Goal: Use online tool/utility: Utilize a website feature to perform a specific function

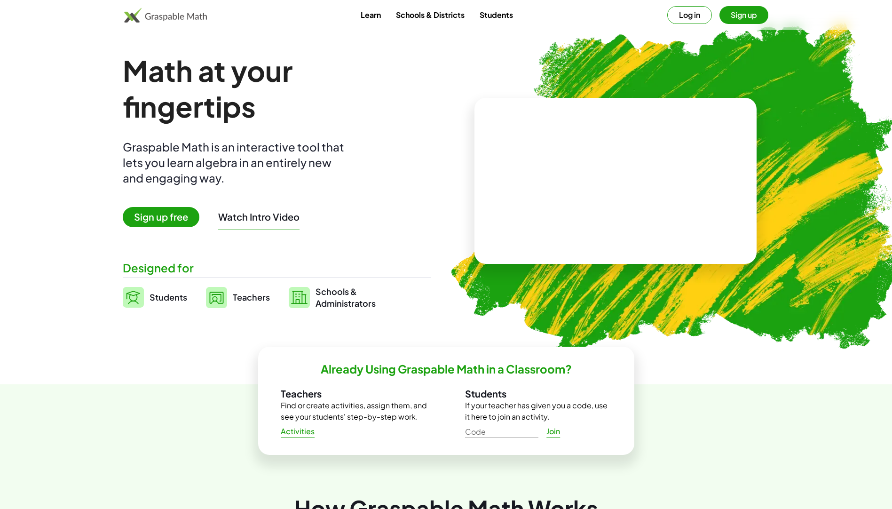
click at [164, 300] on span "Students" at bounding box center [169, 297] width 38 height 11
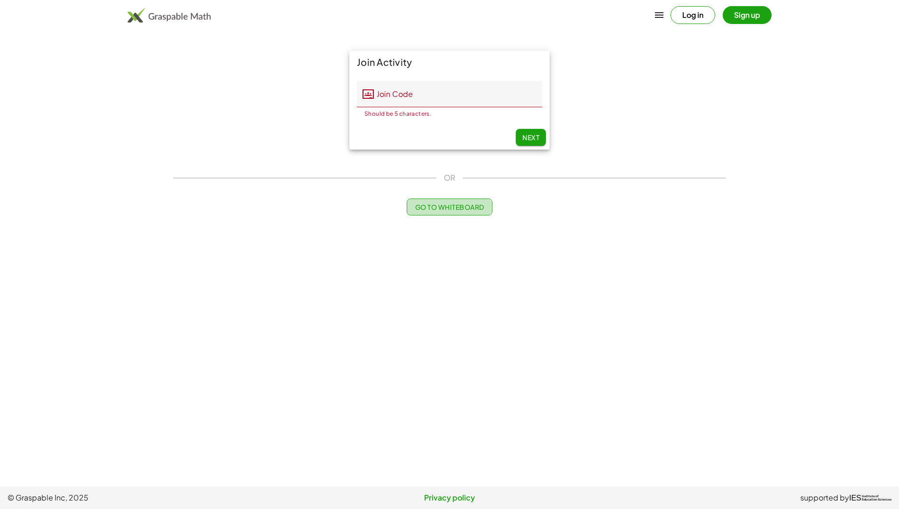
click at [450, 200] on button "Go to Whiteboard" at bounding box center [449, 206] width 85 height 17
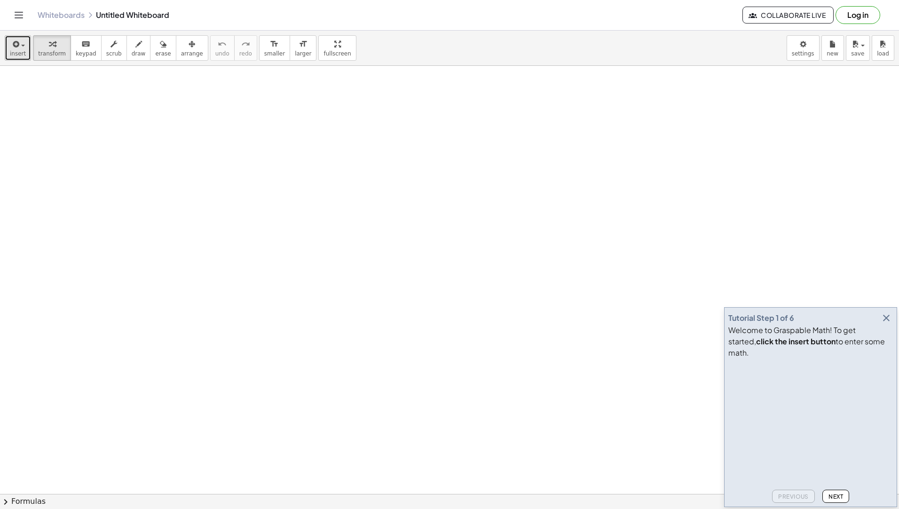
click at [23, 40] on div "button" at bounding box center [18, 43] width 16 height 11
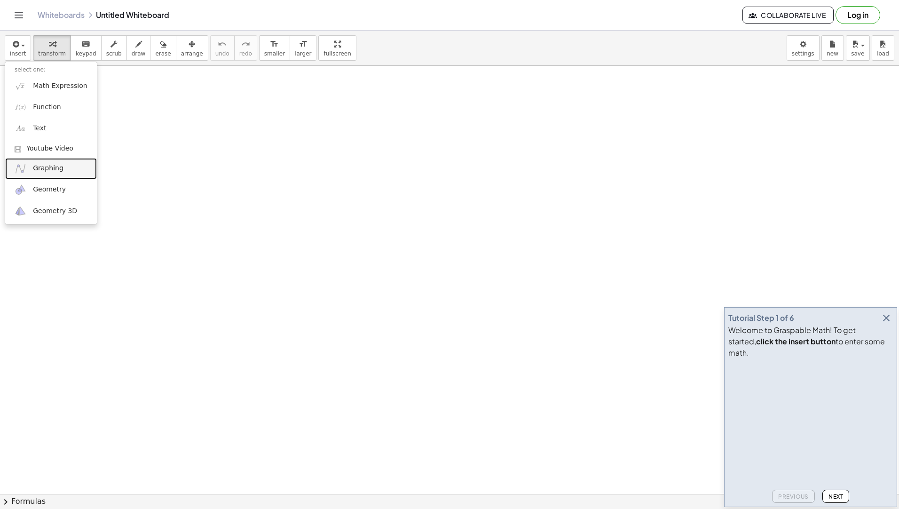
click at [55, 169] on span "Graphing" at bounding box center [48, 168] width 31 height 9
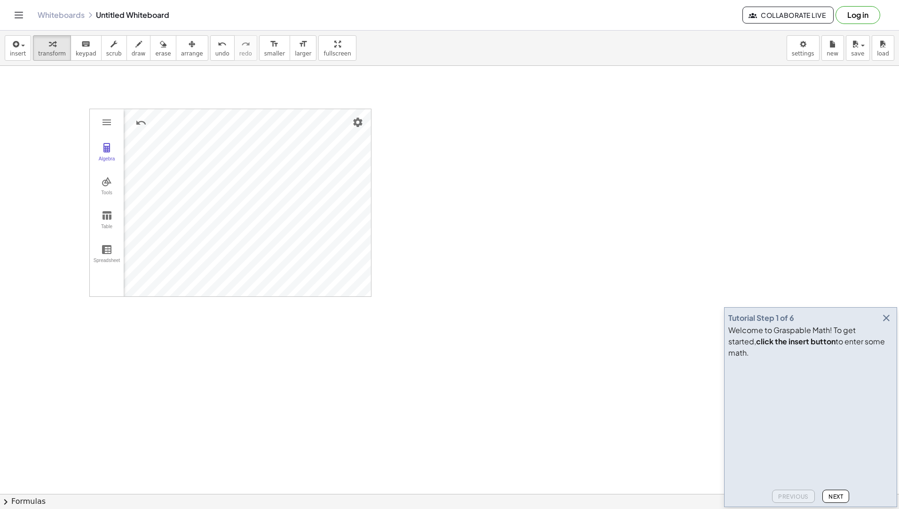
click at [243, 295] on div "Algebra Tools Table Spreadsheet GeoGebra Graphing Calculator Basic Tools Move P…" at bounding box center [230, 203] width 282 height 188
drag, startPoint x: 89, startPoint y: 282, endPoint x: 50, endPoint y: 228, distance: 66.7
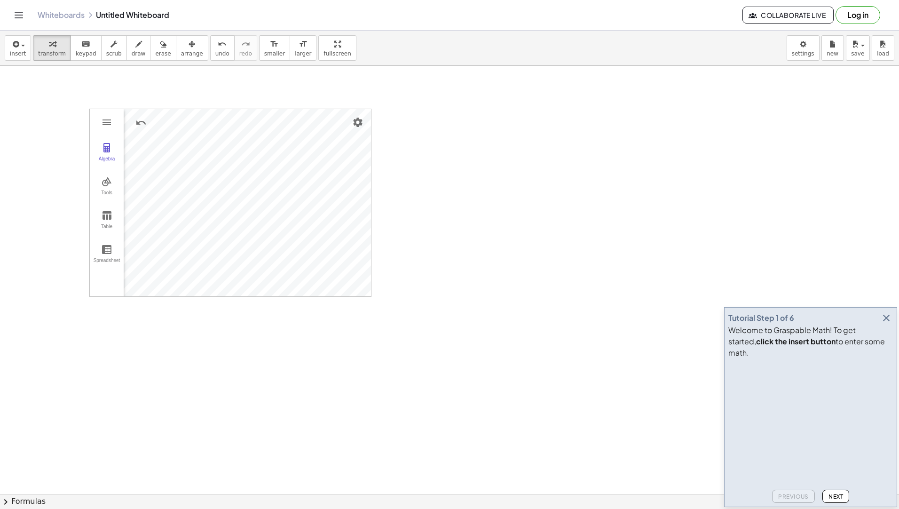
drag, startPoint x: 517, startPoint y: 250, endPoint x: 478, endPoint y: 252, distance: 39.1
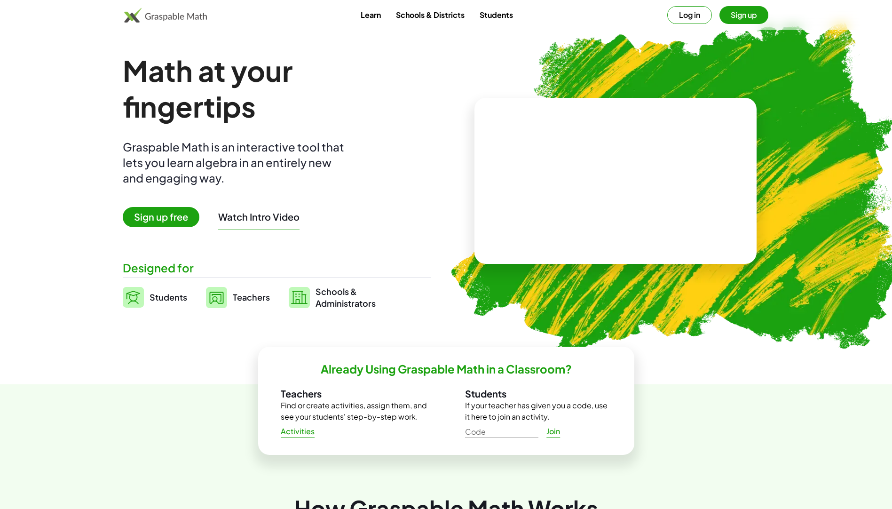
click at [141, 212] on span "Sign up free" at bounding box center [161, 217] width 77 height 20
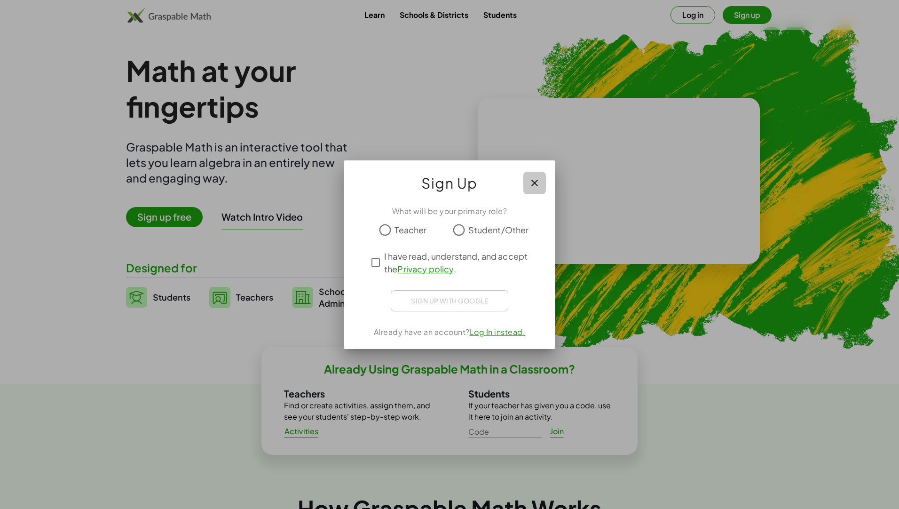
click at [531, 179] on icon "button" at bounding box center [534, 182] width 11 height 11
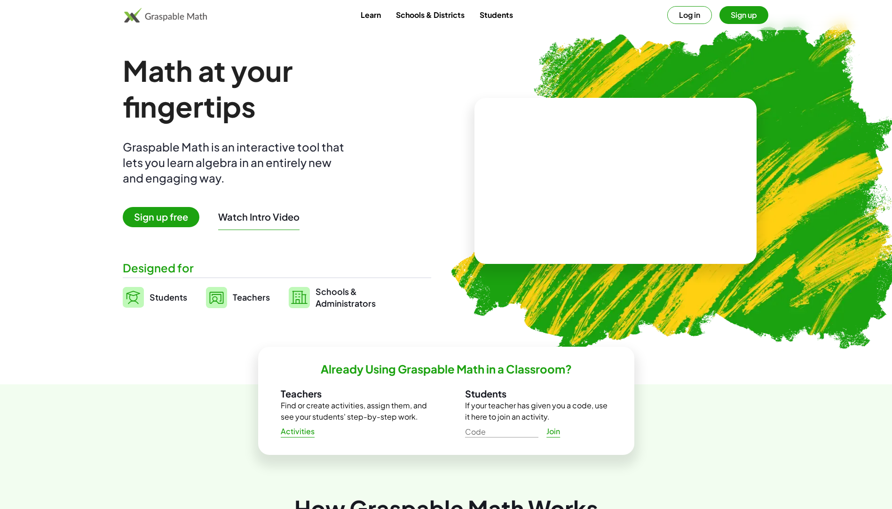
click at [157, 301] on span "Students" at bounding box center [169, 297] width 38 height 11
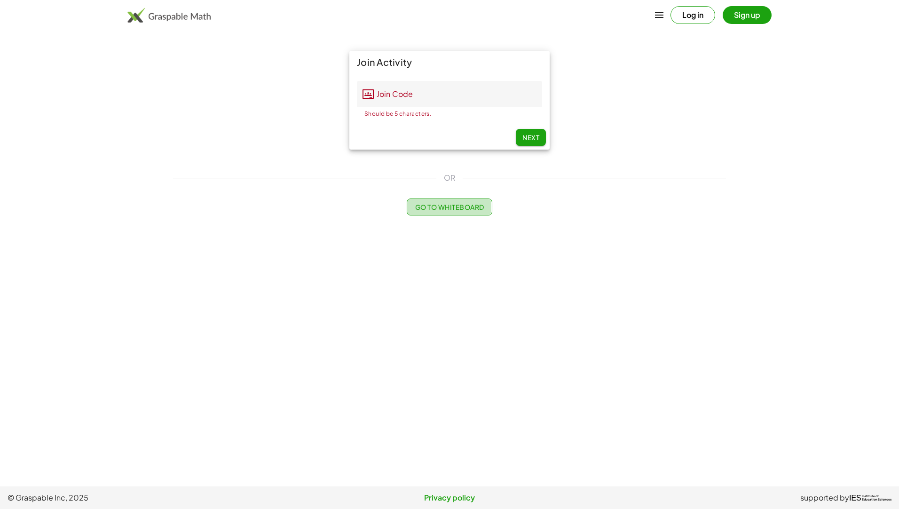
click at [470, 207] on span "Go to Whiteboard" at bounding box center [449, 207] width 69 height 8
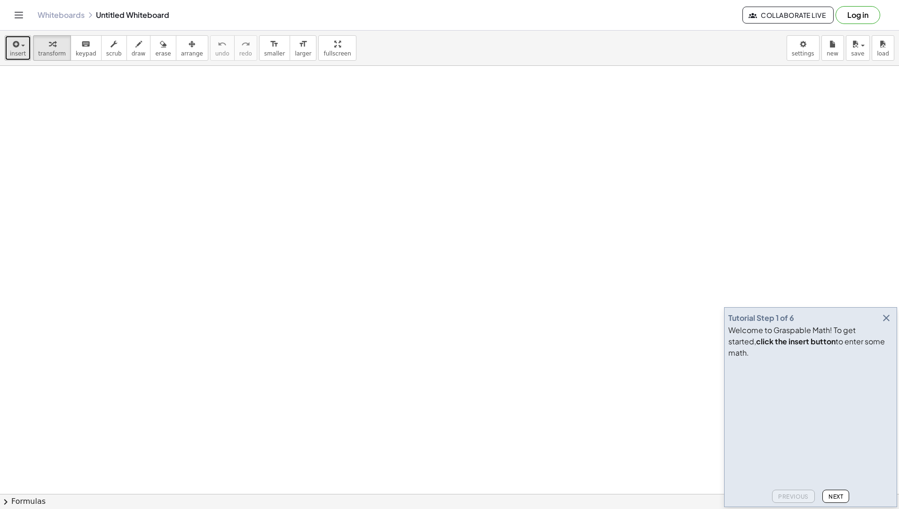
click at [11, 48] on icon "button" at bounding box center [15, 44] width 8 height 11
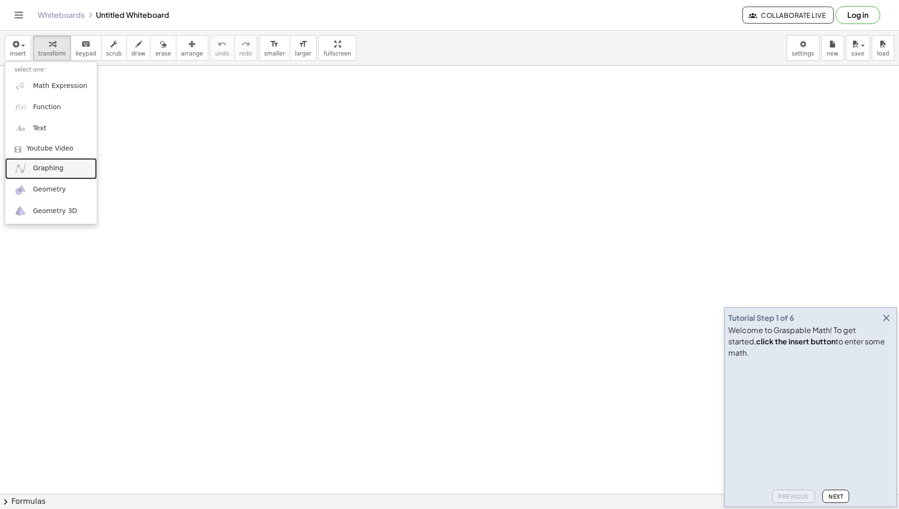
click at [60, 163] on link "Graphing" at bounding box center [51, 168] width 92 height 21
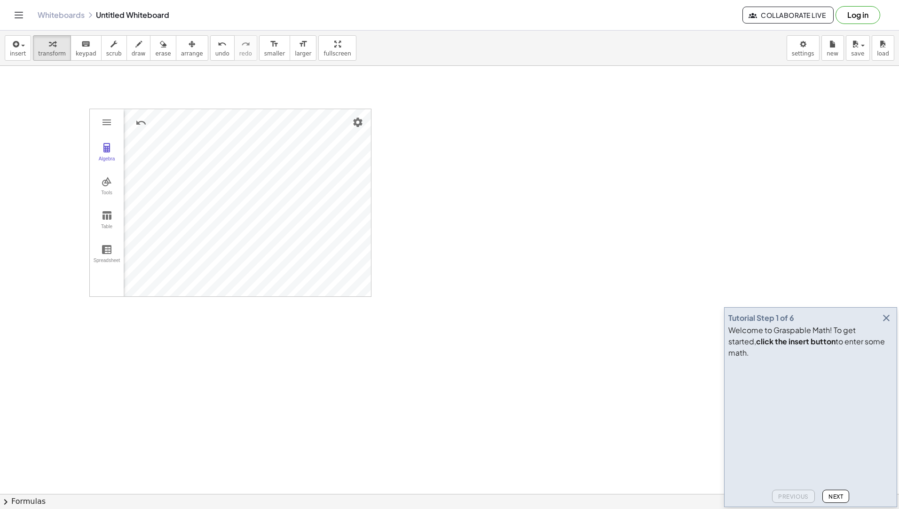
drag, startPoint x: 13, startPoint y: 48, endPoint x: 14, endPoint y: 57, distance: 8.9
click at [13, 50] on button "insert" at bounding box center [18, 47] width 26 height 25
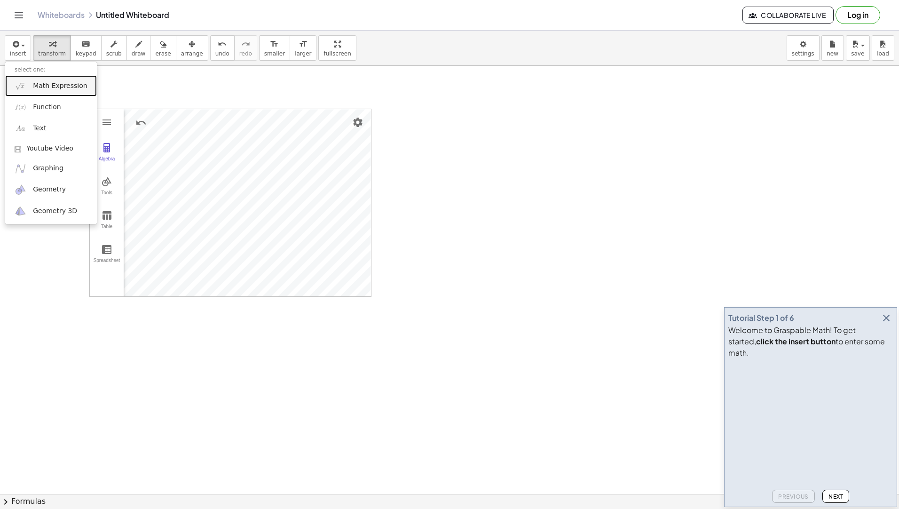
click at [45, 82] on span "Math Expression" at bounding box center [60, 85] width 54 height 9
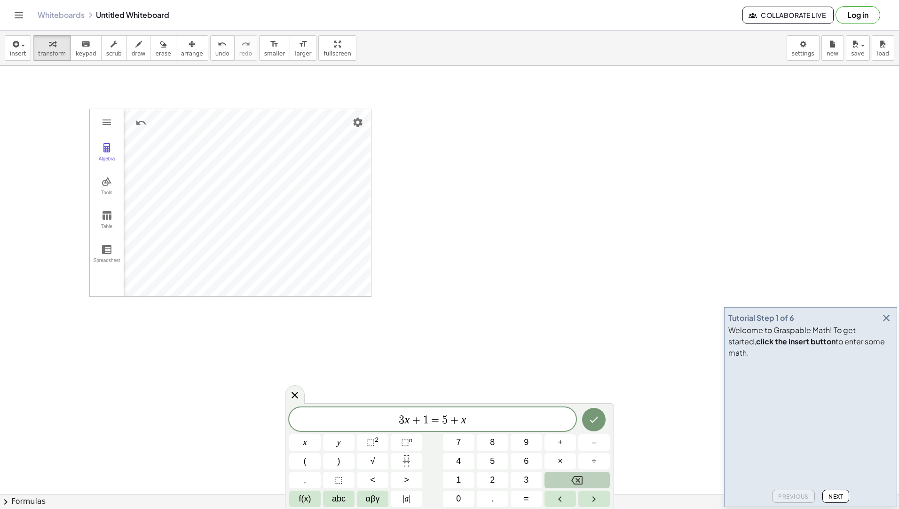
click at [579, 481] on icon "Backspace" at bounding box center [576, 480] width 11 height 8
click at [579, 480] on icon "Backspace" at bounding box center [576, 480] width 11 height 11
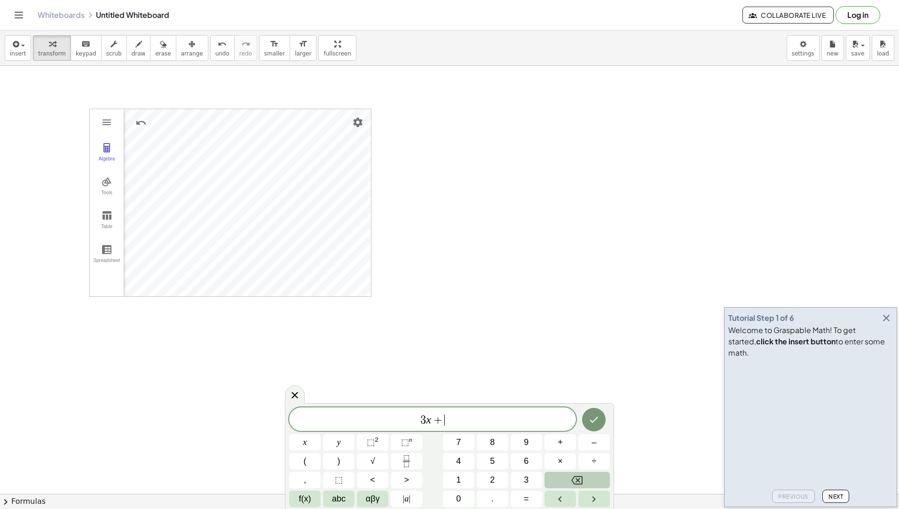
click at [579, 480] on icon "Backspace" at bounding box center [576, 480] width 11 height 11
click at [306, 445] on span "x" at bounding box center [305, 442] width 4 height 13
click at [307, 494] on span "f(x)" at bounding box center [305, 498] width 12 height 13
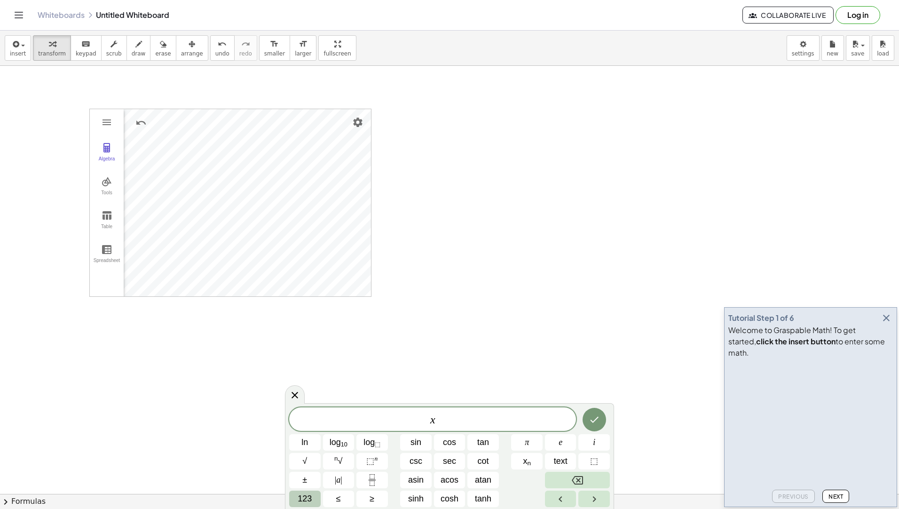
click at [308, 496] on span "123" at bounding box center [305, 498] width 14 height 13
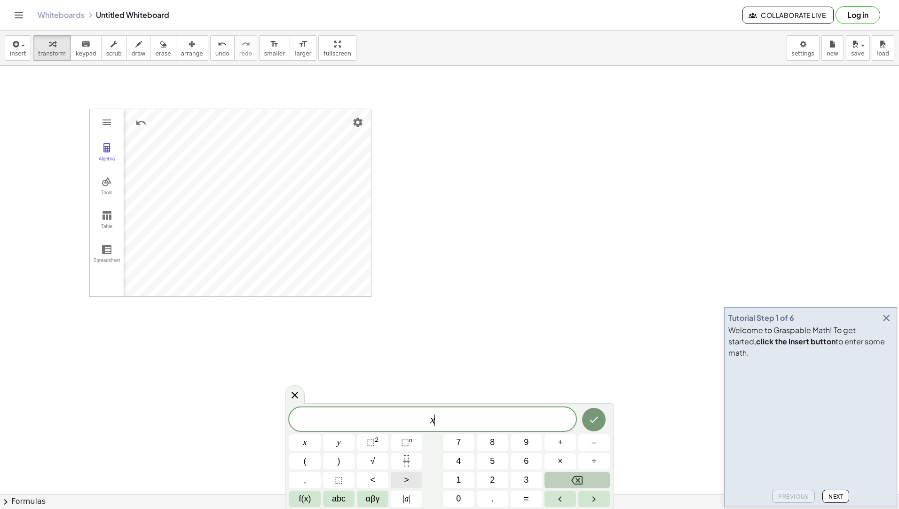
click at [394, 477] on button ">" at bounding box center [407, 480] width 32 height 16
click at [563, 479] on button "Backspace" at bounding box center [577, 480] width 65 height 16
click at [379, 484] on button "<" at bounding box center [373, 480] width 32 height 16
click at [500, 458] on button "5" at bounding box center [493, 461] width 32 height 16
click at [321, 434] on div at bounding box center [305, 442] width 32 height 16
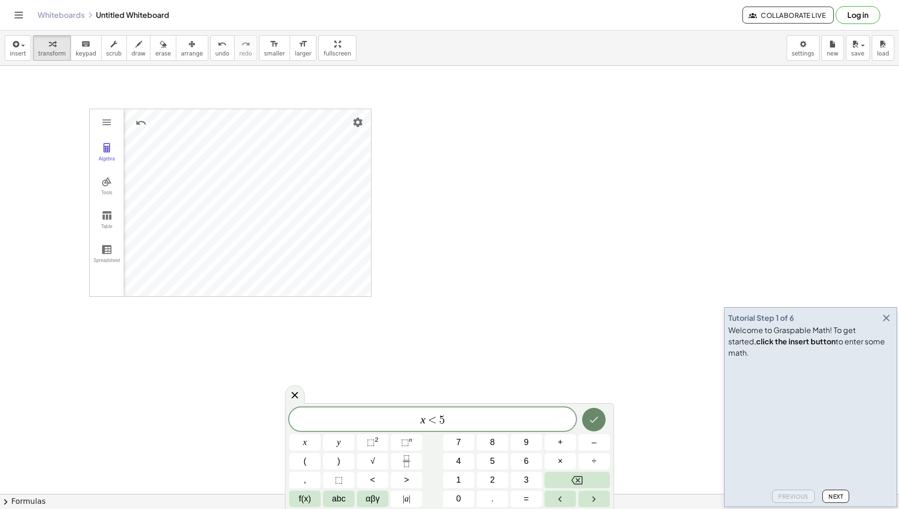
click at [599, 418] on button "Done" at bounding box center [594, 420] width 24 height 24
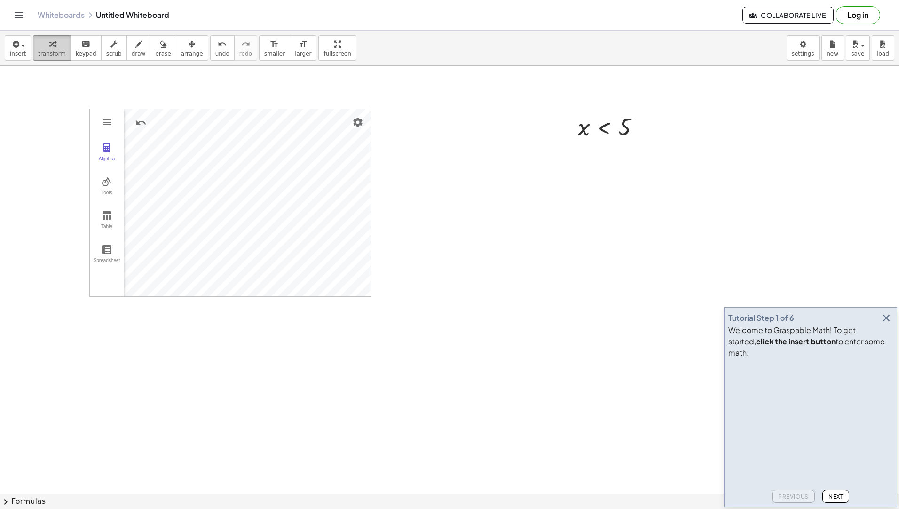
click at [50, 47] on icon "button" at bounding box center [52, 44] width 7 height 11
click at [181, 42] on div "button" at bounding box center [192, 43] width 22 height 11
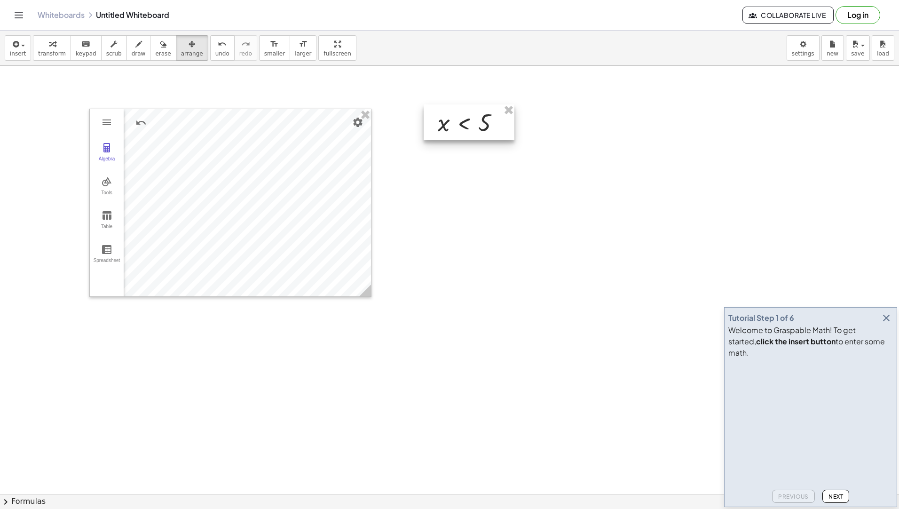
drag, startPoint x: 595, startPoint y: 114, endPoint x: 435, endPoint y: 85, distance: 162.6
click at [435, 104] on div at bounding box center [469, 122] width 91 height 36
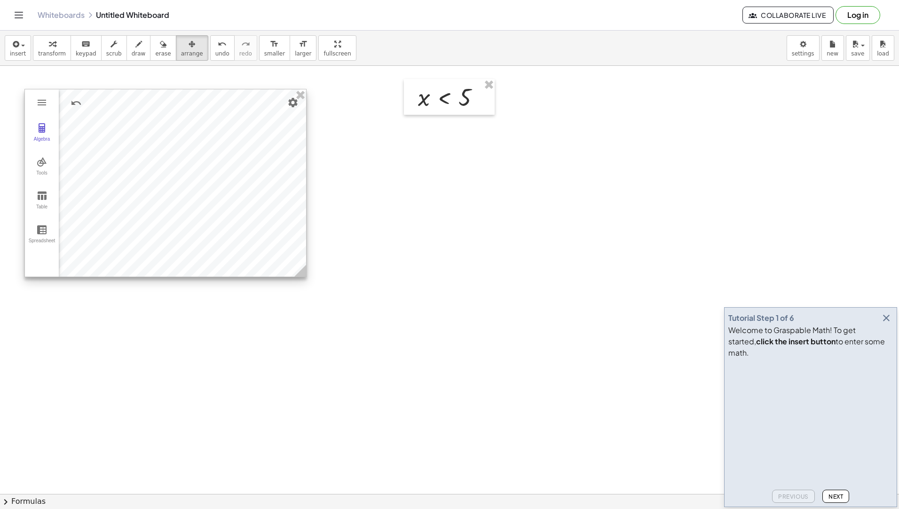
drag, startPoint x: 352, startPoint y: 175, endPoint x: 270, endPoint y: 143, distance: 88.3
click at [287, 154] on div at bounding box center [165, 182] width 281 height 187
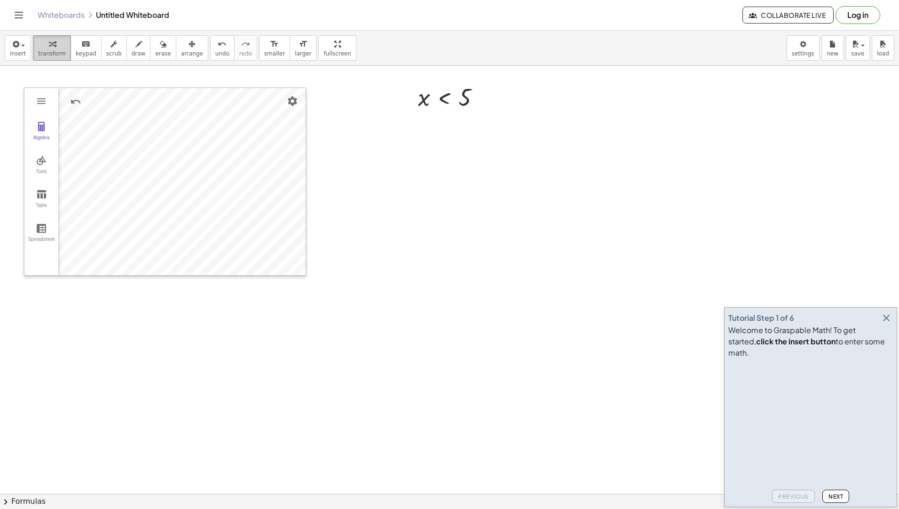
click at [49, 40] on icon "button" at bounding box center [52, 44] width 7 height 11
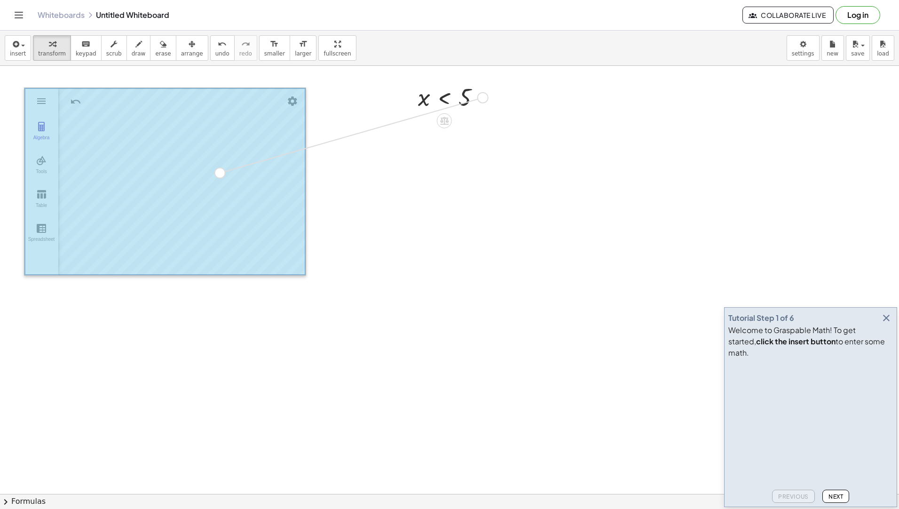
drag, startPoint x: 481, startPoint y: 98, endPoint x: 215, endPoint y: 174, distance: 276.2
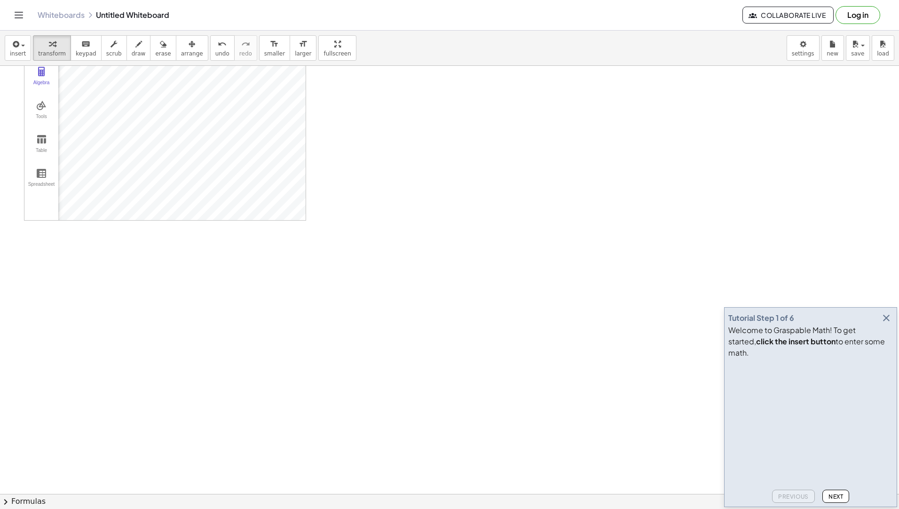
scroll to position [47, 0]
click at [324, 214] on div "Algebra Tools Table Spreadsheet GeoGebra Graphing Calculator Basic Tools Move P…" at bounding box center [449, 477] width 899 height 917
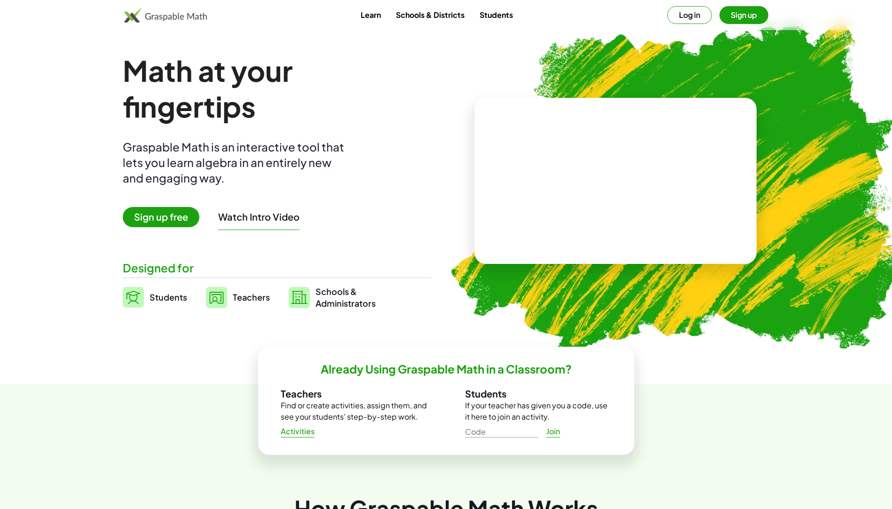
click at [137, 295] on img at bounding box center [133, 297] width 21 height 21
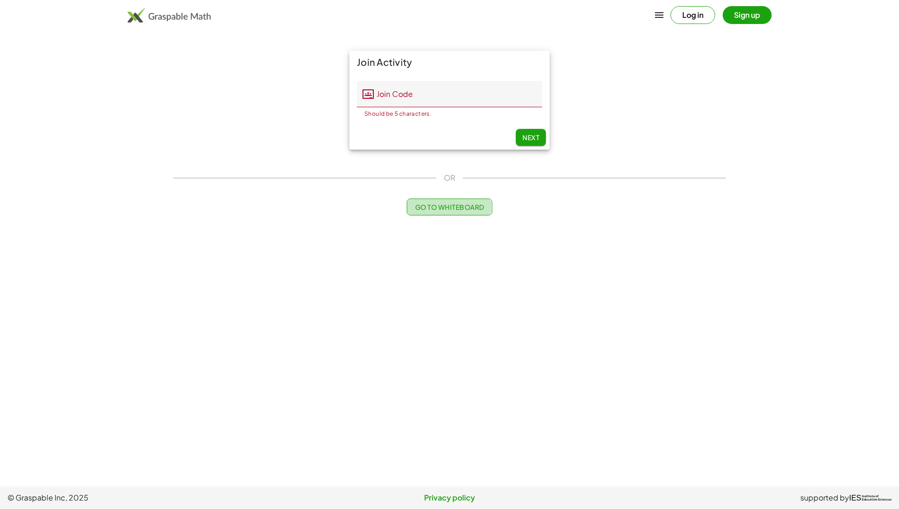
click at [433, 213] on button "Go to Whiteboard" at bounding box center [449, 206] width 85 height 17
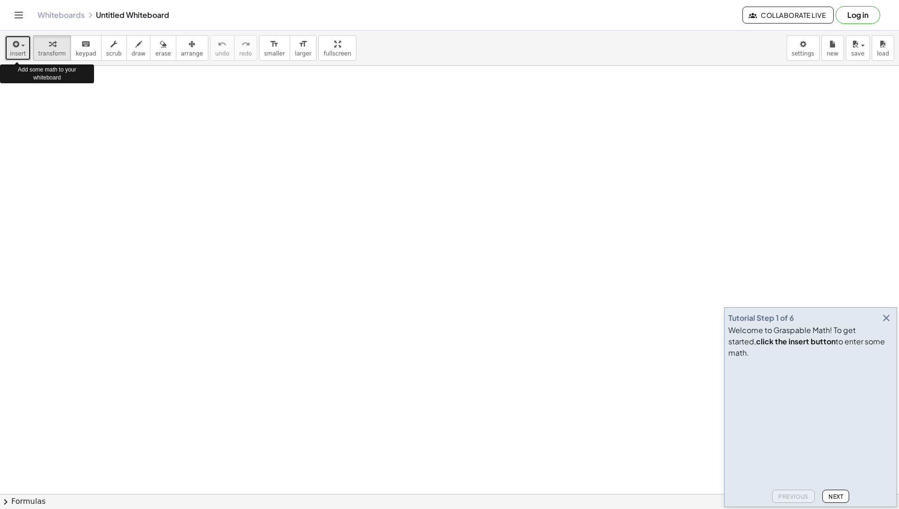
click at [27, 50] on button "insert" at bounding box center [18, 47] width 26 height 25
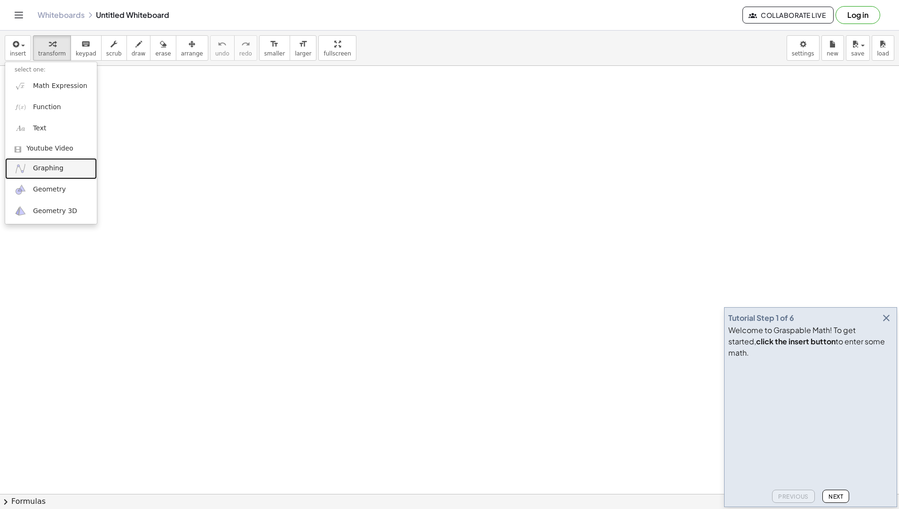
click at [38, 169] on span "Graphing" at bounding box center [48, 168] width 31 height 9
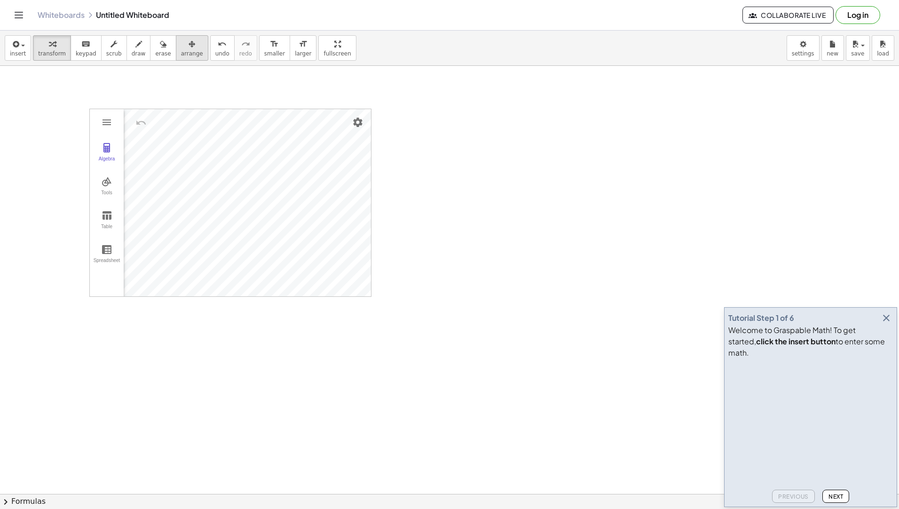
click at [181, 41] on div "button" at bounding box center [192, 43] width 22 height 11
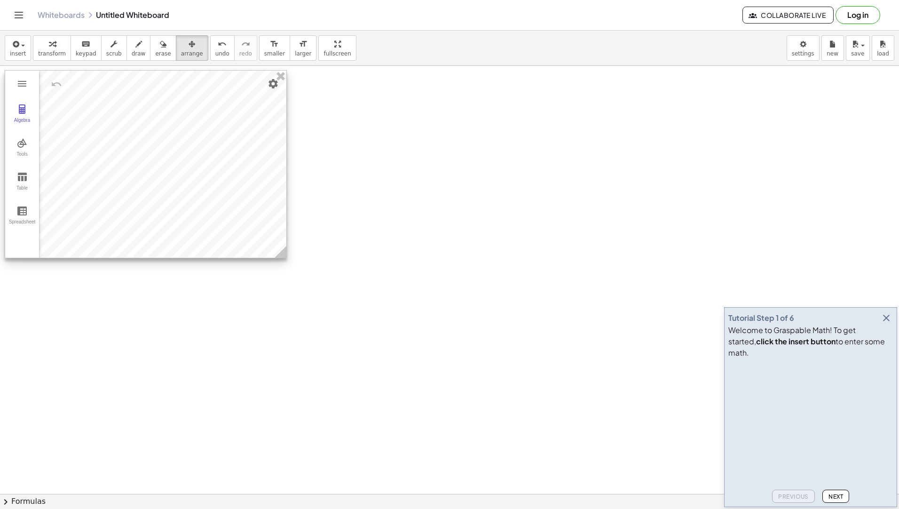
drag, startPoint x: 274, startPoint y: 204, endPoint x: 208, endPoint y: 159, distance: 79.8
click at [208, 159] on div at bounding box center [145, 164] width 281 height 187
drag, startPoint x: 285, startPoint y: 253, endPoint x: 325, endPoint y: 293, distance: 57.2
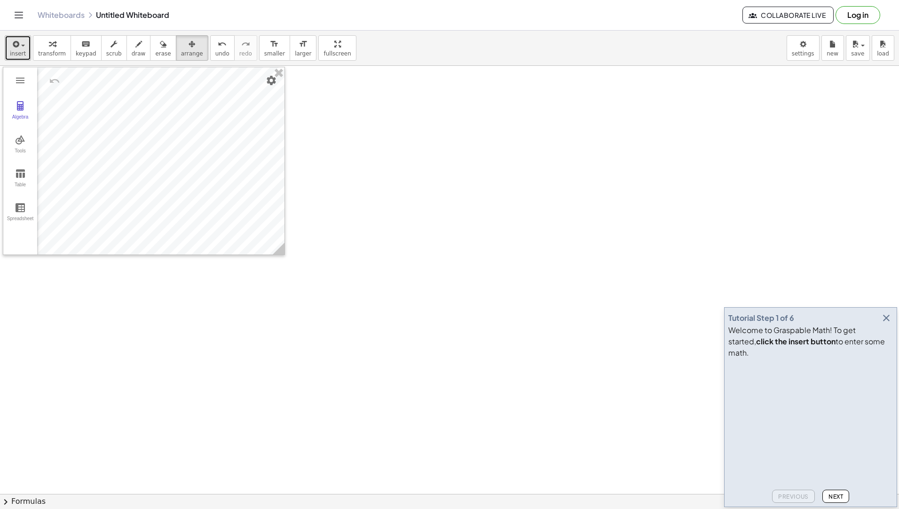
click at [16, 42] on icon "button" at bounding box center [15, 44] width 8 height 11
click at [52, 42] on div "button" at bounding box center [52, 43] width 28 height 11
click at [8, 41] on button "insert" at bounding box center [18, 47] width 26 height 25
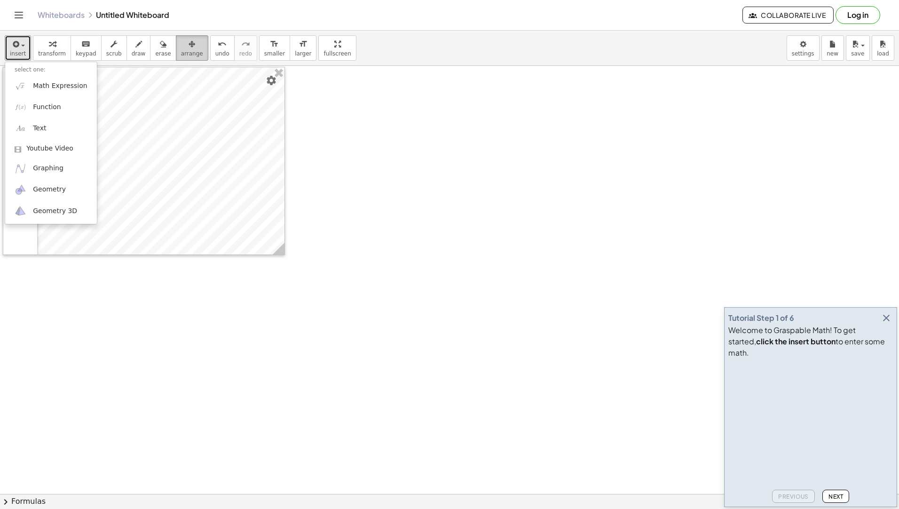
click at [187, 50] on button "arrange" at bounding box center [192, 47] width 32 height 25
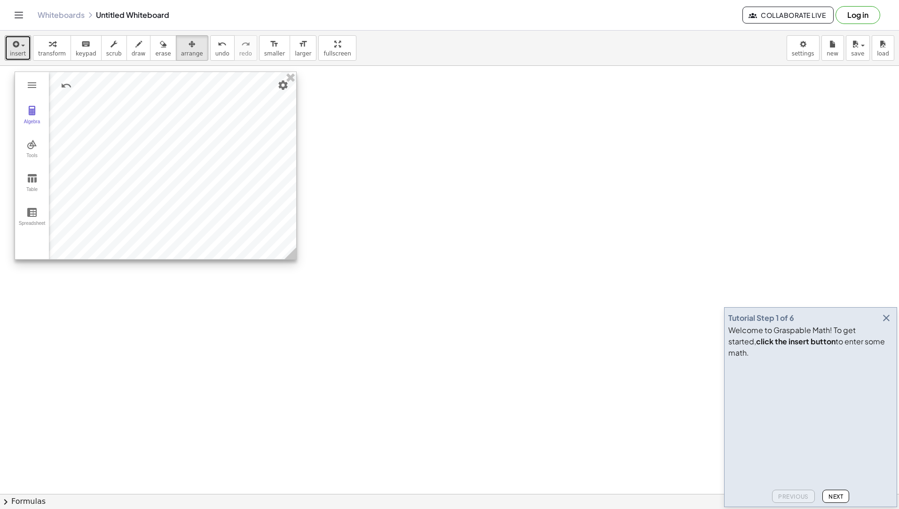
drag, startPoint x: 268, startPoint y: 184, endPoint x: 280, endPoint y: 188, distance: 12.5
click at [280, 188] on div at bounding box center [155, 165] width 281 height 187
click at [246, 176] on div at bounding box center [159, 167] width 281 height 187
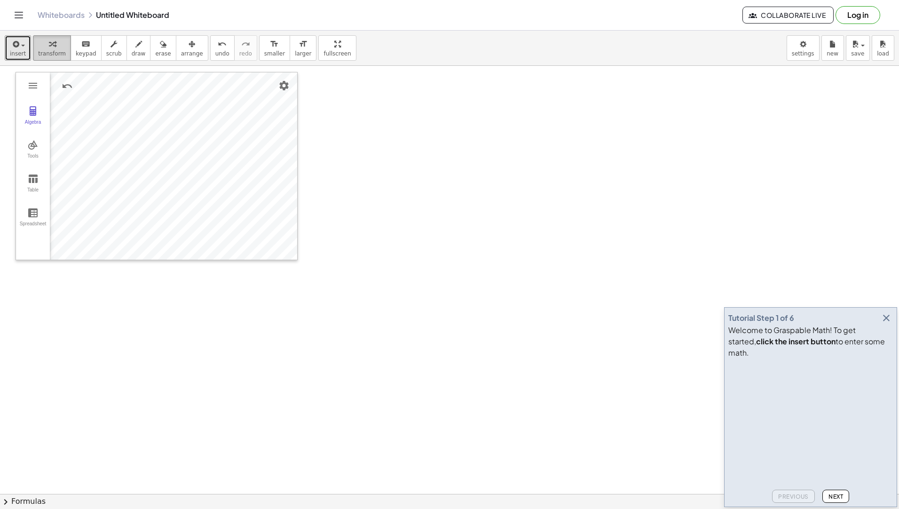
click at [48, 51] on span "transform" at bounding box center [52, 53] width 28 height 7
click at [20, 43] on div "button" at bounding box center [18, 43] width 16 height 11
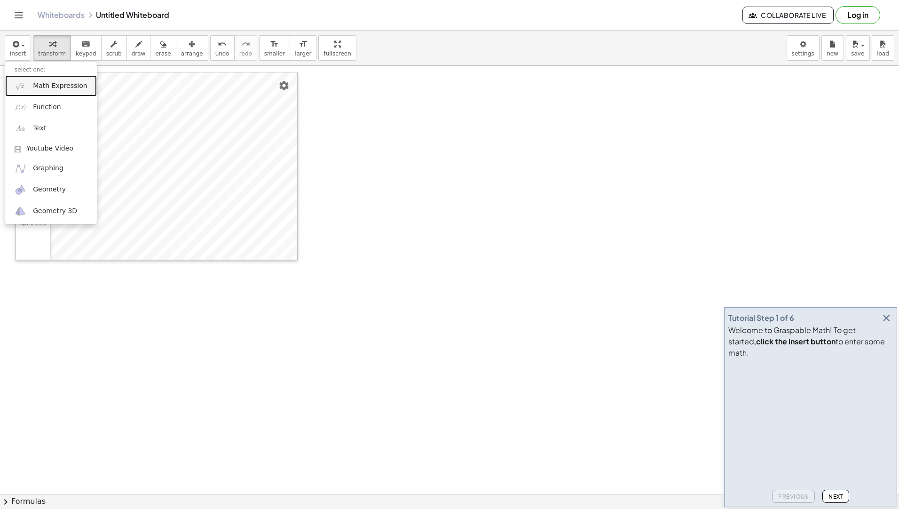
click at [50, 86] on span "Math Expression" at bounding box center [60, 85] width 54 height 9
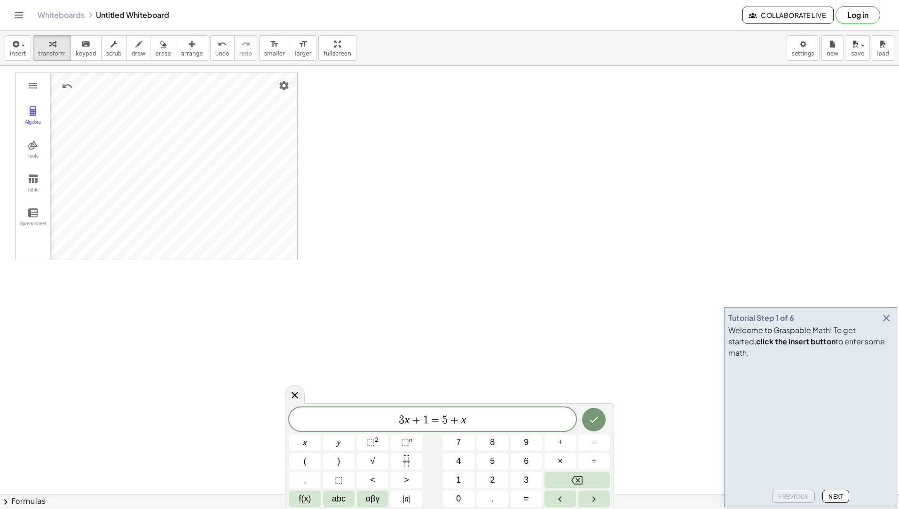
click at [2, 28] on header "Whiteboards Untitled Whiteboard Collaborate Live Log in" at bounding box center [449, 15] width 899 height 31
click at [14, 48] on icon "button" at bounding box center [15, 44] width 8 height 11
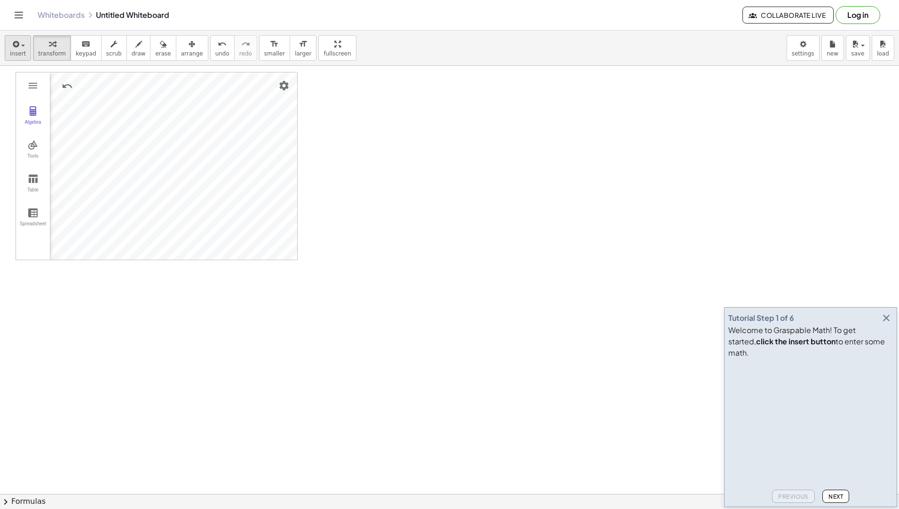
drag, startPoint x: 14, startPoint y: 33, endPoint x: 16, endPoint y: 38, distance: 5.1
click at [14, 34] on div "insert select one: Math Expression Function Text Youtube Video Graphing Geometr…" at bounding box center [449, 48] width 899 height 35
click at [20, 44] on div "button" at bounding box center [18, 43] width 16 height 11
click at [24, 79] on link "Math Expression" at bounding box center [51, 85] width 92 height 21
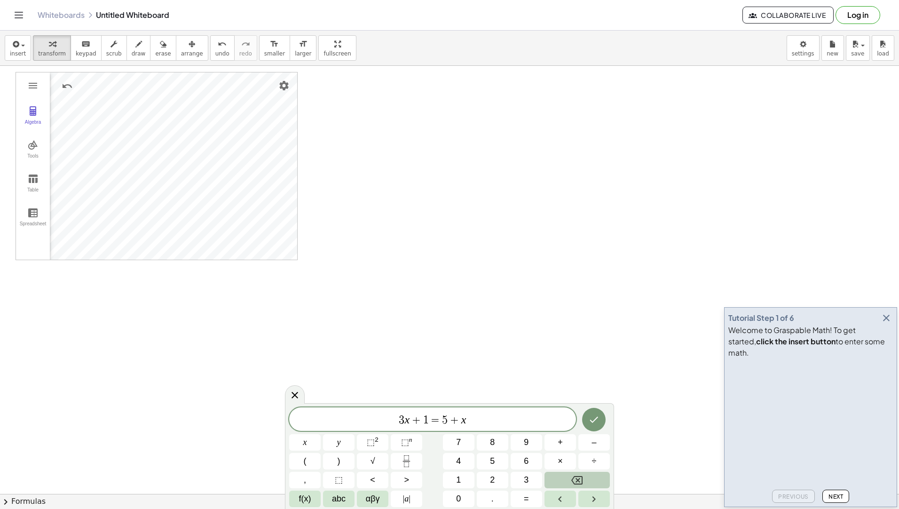
click at [579, 480] on icon "Backspace" at bounding box center [576, 480] width 11 height 11
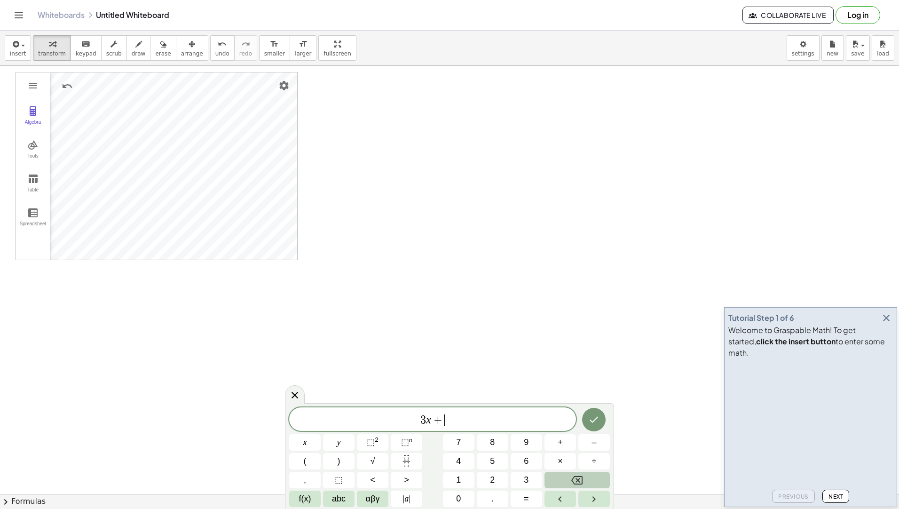
click at [579, 480] on icon "Backspace" at bounding box center [576, 480] width 11 height 11
click at [579, 481] on icon "Backspace" at bounding box center [576, 480] width 11 height 8
click at [579, 482] on icon "Backspace" at bounding box center [576, 480] width 11 height 8
click at [317, 445] on button "x" at bounding box center [305, 442] width 32 height 16
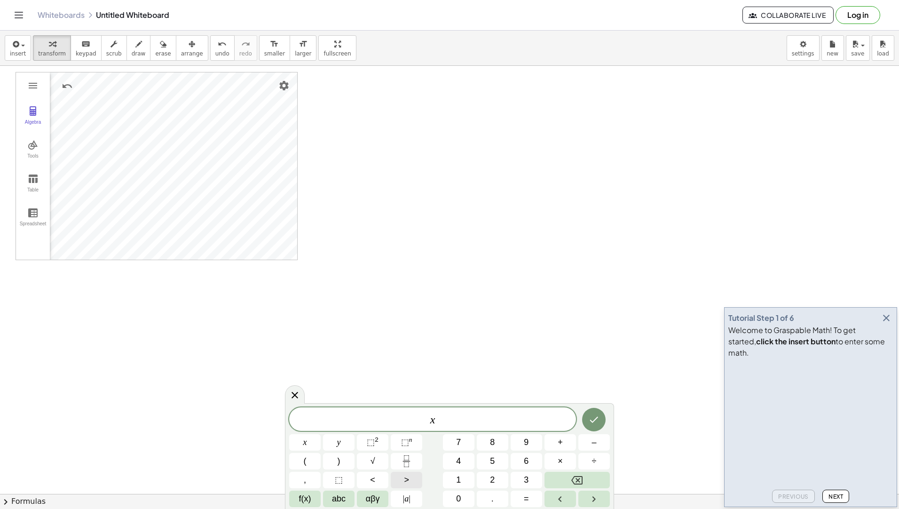
click at [403, 476] on button ">" at bounding box center [407, 480] width 32 height 16
click at [569, 482] on button "Backspace" at bounding box center [577, 480] width 65 height 16
click at [366, 473] on button "<" at bounding box center [373, 480] width 32 height 16
click at [484, 464] on button "5" at bounding box center [493, 461] width 32 height 16
click at [598, 420] on icon "Done" at bounding box center [593, 419] width 11 height 11
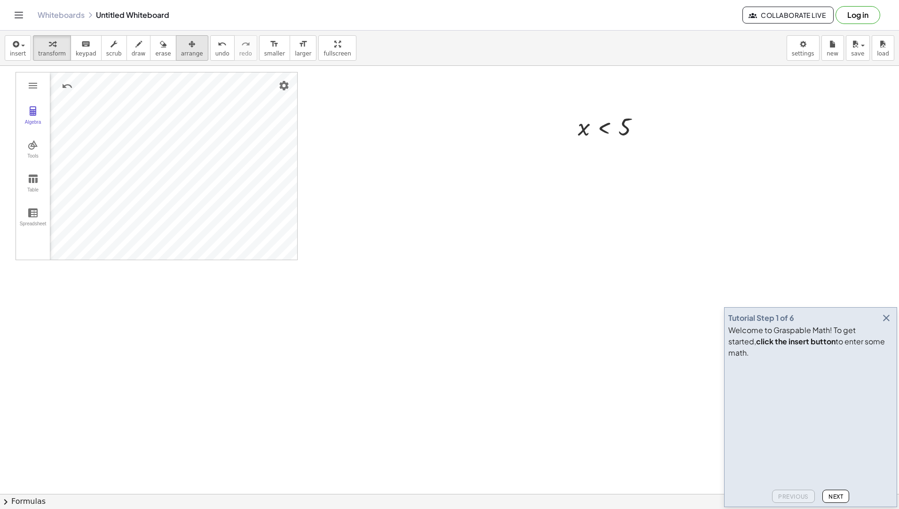
click at [185, 58] on button "arrange" at bounding box center [192, 47] width 32 height 25
drag, startPoint x: 593, startPoint y: 135, endPoint x: 365, endPoint y: 104, distance: 229.8
click at [365, 104] on div at bounding box center [381, 95] width 91 height 36
click at [407, 107] on div at bounding box center [381, 95] width 91 height 36
click at [42, 54] on span "transform" at bounding box center [52, 53] width 28 height 7
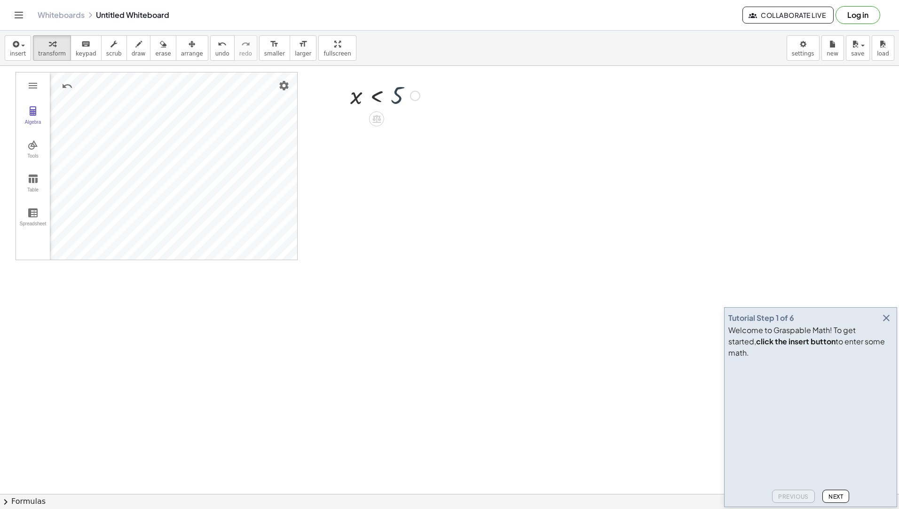
click at [404, 95] on div at bounding box center [385, 94] width 79 height 31
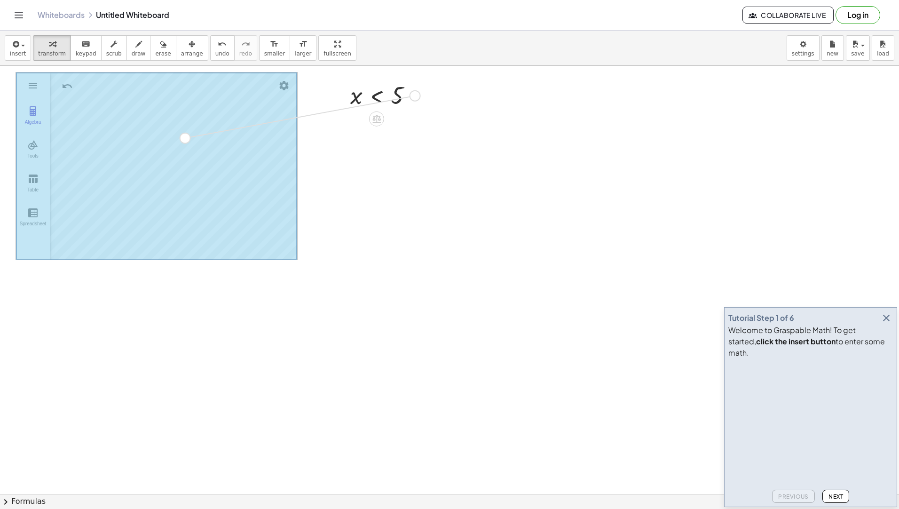
drag, startPoint x: 417, startPoint y: 95, endPoint x: 184, endPoint y: 140, distance: 237.5
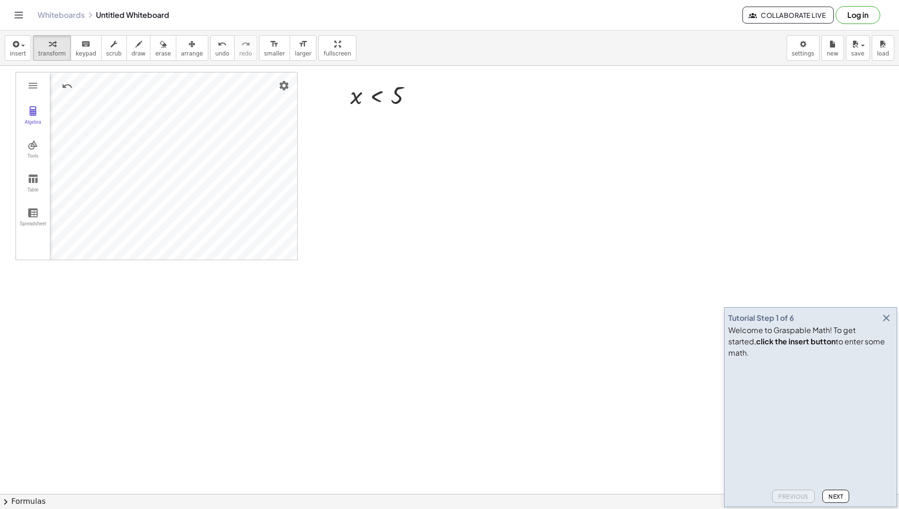
drag, startPoint x: 183, startPoint y: 356, endPoint x: 163, endPoint y: 268, distance: 90.4
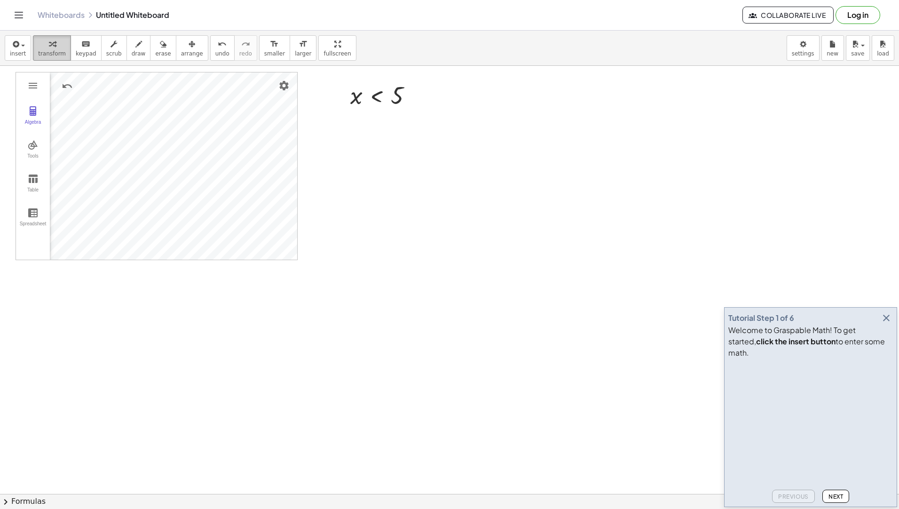
click at [49, 43] on icon "button" at bounding box center [52, 44] width 7 height 11
click at [65, 45] on button "transform" at bounding box center [52, 47] width 38 height 25
click at [4, 40] on div "insert select one: Math Expression Function Text Youtube Video Graphing Geometr…" at bounding box center [449, 48] width 899 height 35
click at [9, 45] on button "insert" at bounding box center [18, 47] width 26 height 25
click at [11, 45] on icon "button" at bounding box center [15, 44] width 8 height 11
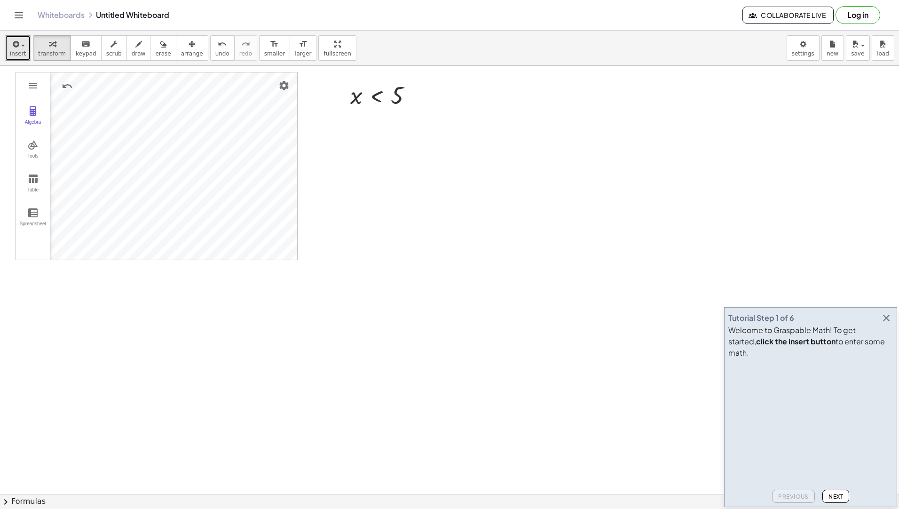
drag, startPoint x: 546, startPoint y: 221, endPoint x: 523, endPoint y: 222, distance: 23.1
click at [176, 48] on button "arrange" at bounding box center [192, 47] width 32 height 25
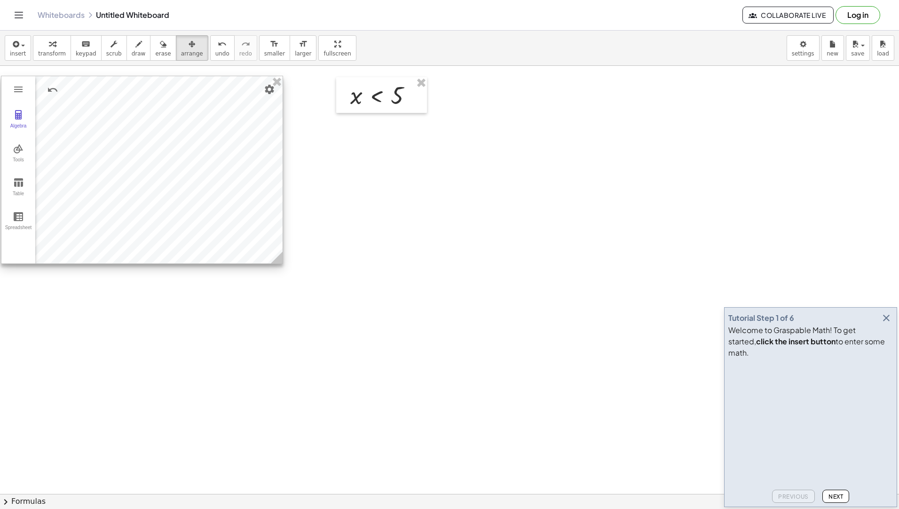
drag, startPoint x: 252, startPoint y: 143, endPoint x: 237, endPoint y: 147, distance: 15.1
click at [237, 147] on div at bounding box center [141, 169] width 281 height 187
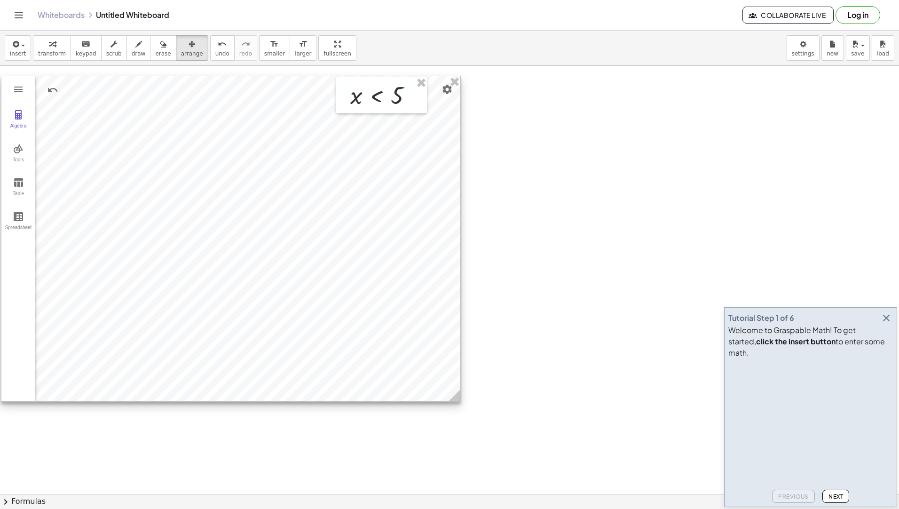
drag, startPoint x: 281, startPoint y: 259, endPoint x: 446, endPoint y: 378, distance: 203.1
click at [450, 389] on icon at bounding box center [455, 395] width 12 height 12
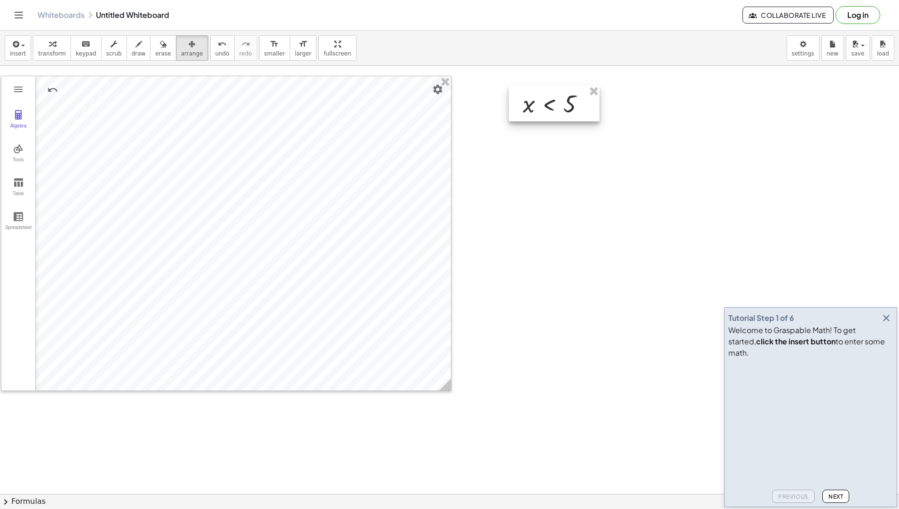
drag, startPoint x: 412, startPoint y: 111, endPoint x: 585, endPoint y: 118, distance: 173.7
click at [585, 118] on div at bounding box center [554, 104] width 91 height 36
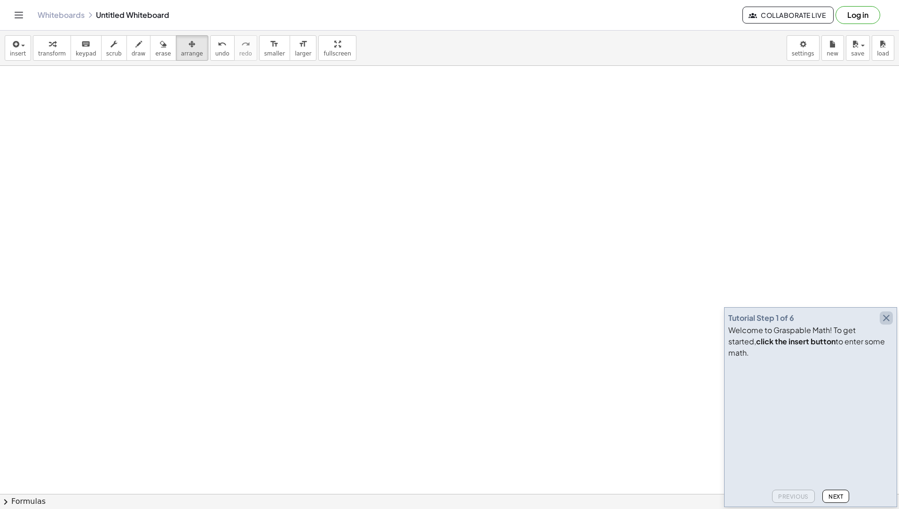
click at [889, 324] on icon "button" at bounding box center [886, 317] width 11 height 11
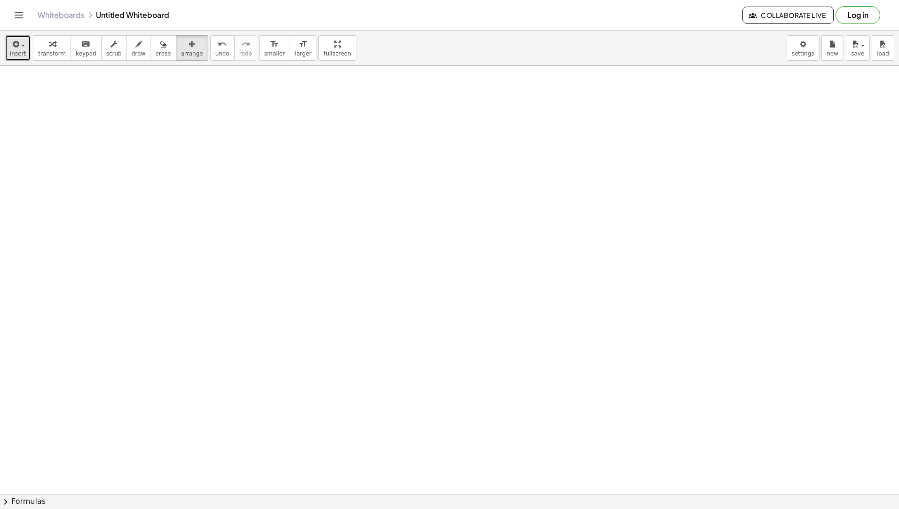
click at [10, 56] on span "insert" at bounding box center [18, 53] width 16 height 7
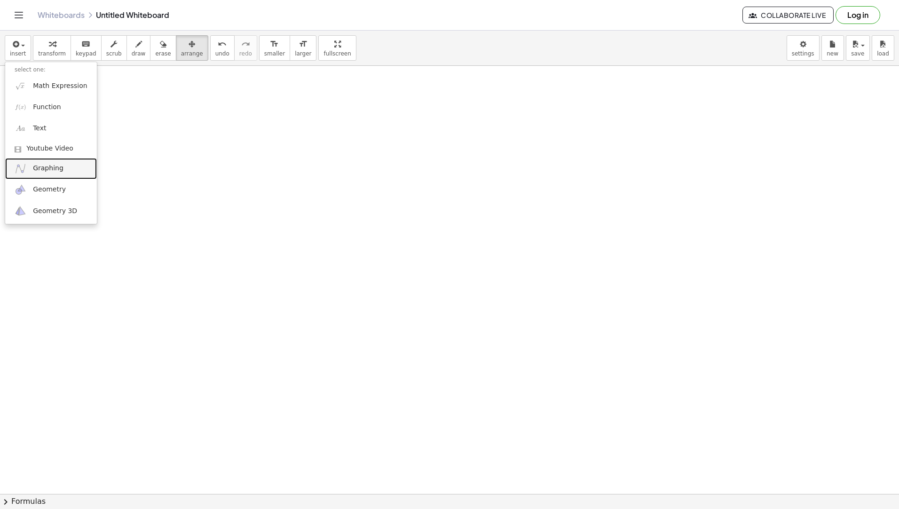
click at [48, 165] on span "Graphing" at bounding box center [48, 168] width 31 height 9
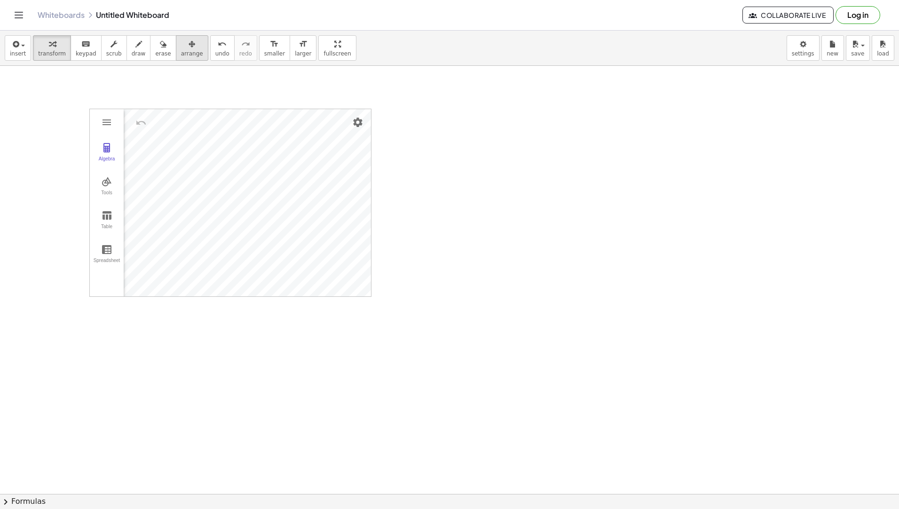
click at [181, 54] on span "arrange" at bounding box center [192, 53] width 22 height 7
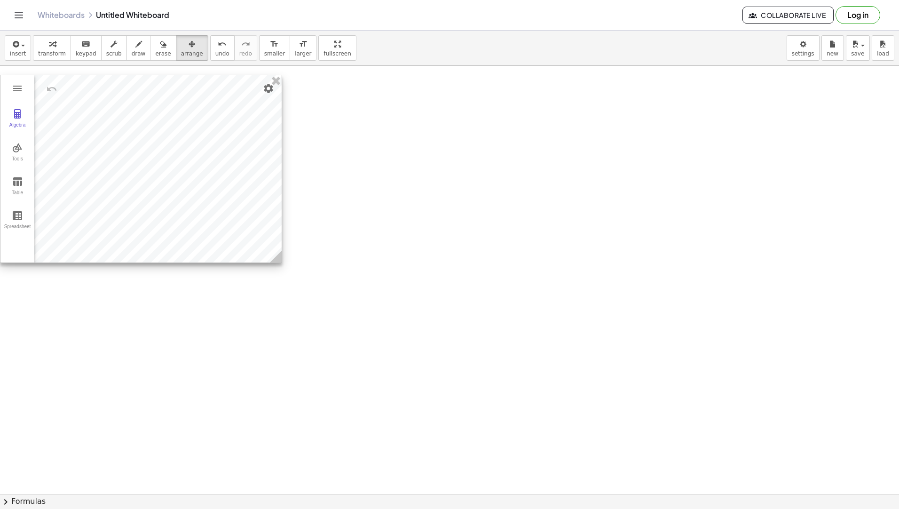
drag, startPoint x: 309, startPoint y: 186, endPoint x: 205, endPoint y: 152, distance: 109.8
click at [205, 152] on div at bounding box center [140, 168] width 281 height 187
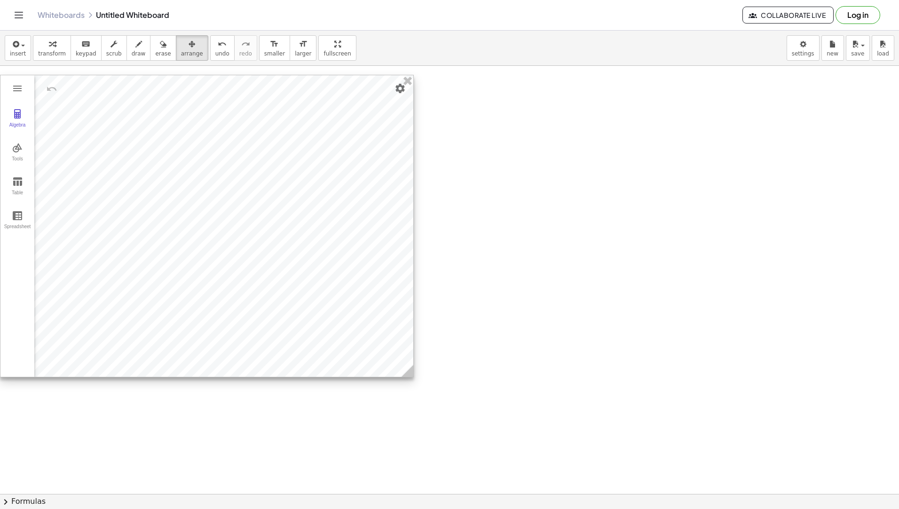
drag, startPoint x: 279, startPoint y: 260, endPoint x: 341, endPoint y: 317, distance: 84.2
click at [411, 374] on icon at bounding box center [408, 371] width 12 height 12
click at [18, 49] on button "insert" at bounding box center [18, 47] width 26 height 25
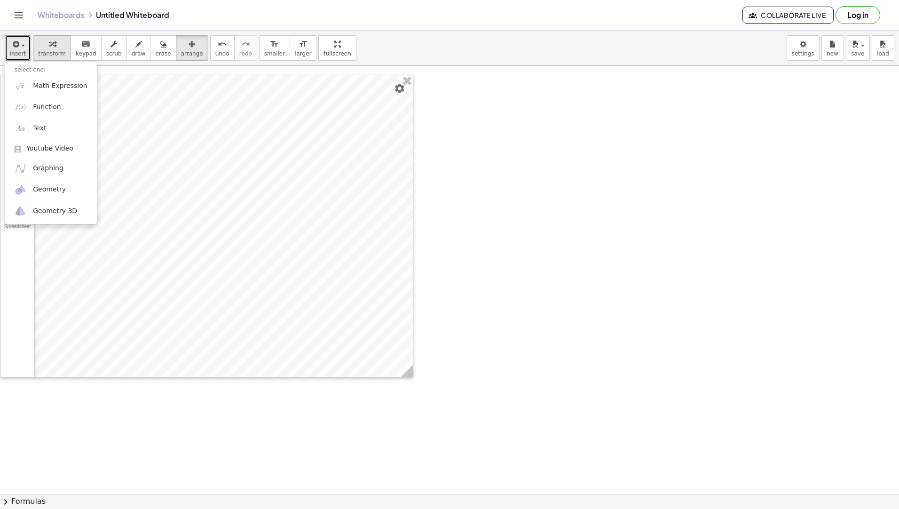
click at [51, 50] on button "transform" at bounding box center [52, 47] width 38 height 25
click at [19, 48] on span "button" at bounding box center [20, 45] width 2 height 7
click at [41, 83] on span "Math Expression" at bounding box center [60, 85] width 54 height 9
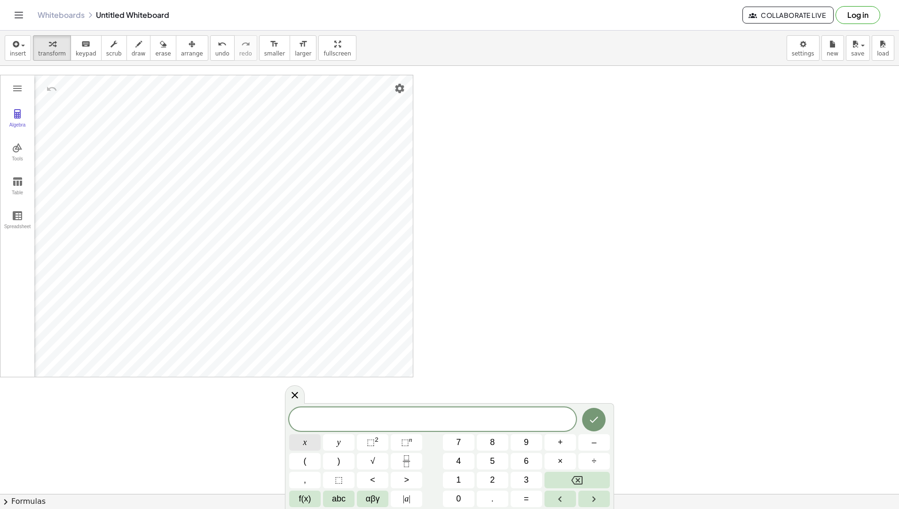
click at [295, 448] on button "x" at bounding box center [305, 442] width 32 height 16
click at [397, 482] on button ">" at bounding box center [407, 480] width 32 height 16
click at [581, 443] on button "–" at bounding box center [595, 442] width 32 height 16
click at [497, 473] on button "2" at bounding box center [493, 480] width 32 height 16
click at [595, 423] on icon "Done" at bounding box center [593, 419] width 11 height 11
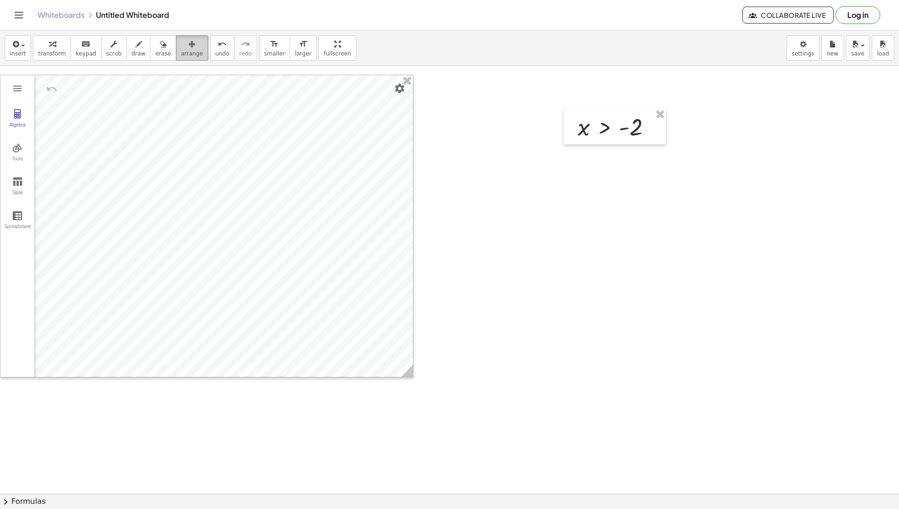
click at [181, 50] on span "arrange" at bounding box center [192, 53] width 22 height 7
drag, startPoint x: 596, startPoint y: 130, endPoint x: 457, endPoint y: 102, distance: 141.6
click at [457, 102] on div at bounding box center [474, 98] width 102 height 36
click at [54, 49] on button "transform" at bounding box center [52, 47] width 38 height 25
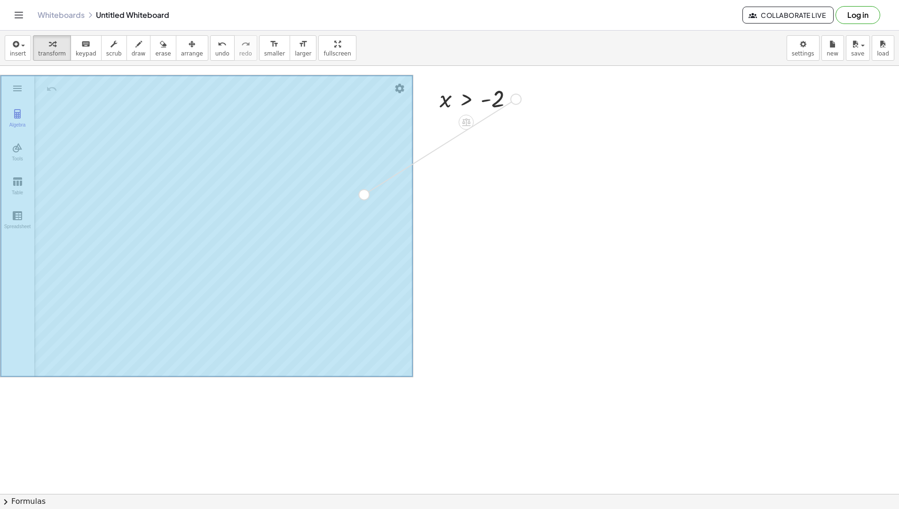
drag, startPoint x: 519, startPoint y: 102, endPoint x: 346, endPoint y: 209, distance: 203.4
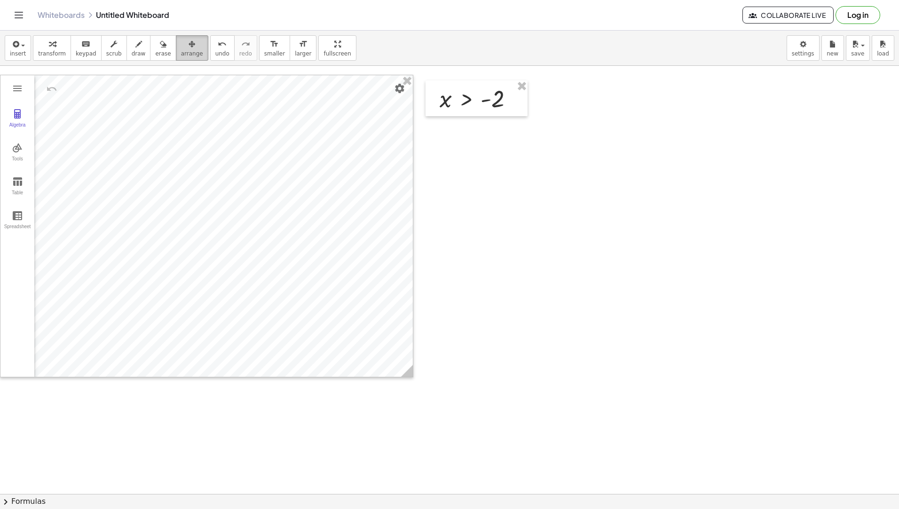
click at [181, 50] on span "arrange" at bounding box center [192, 53] width 22 height 7
drag, startPoint x: 327, startPoint y: 121, endPoint x: 43, endPoint y: 42, distance: 294.3
click at [43, 42] on div "button" at bounding box center [52, 43] width 28 height 11
click at [372, 159] on img "Delete" at bounding box center [374, 161] width 11 height 11
click at [21, 57] on span "insert" at bounding box center [18, 53] width 16 height 7
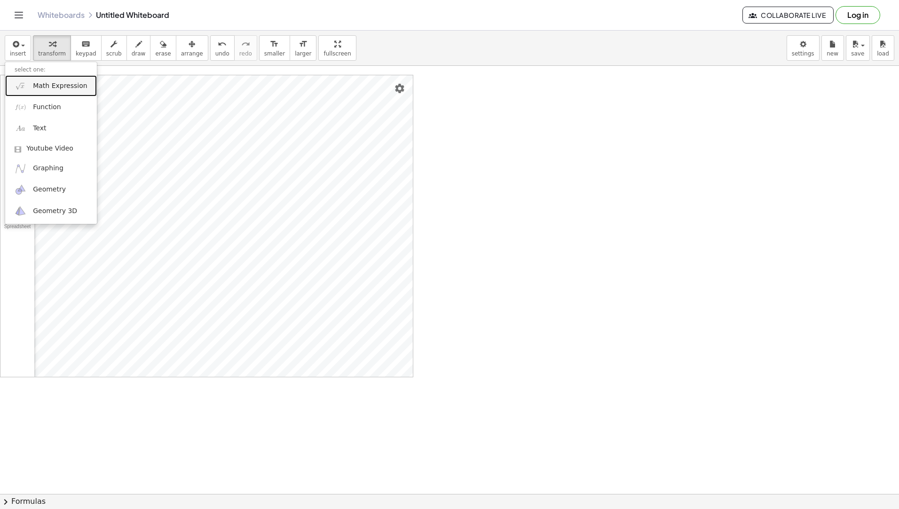
click at [40, 85] on span "Math Expression" at bounding box center [60, 85] width 54 height 9
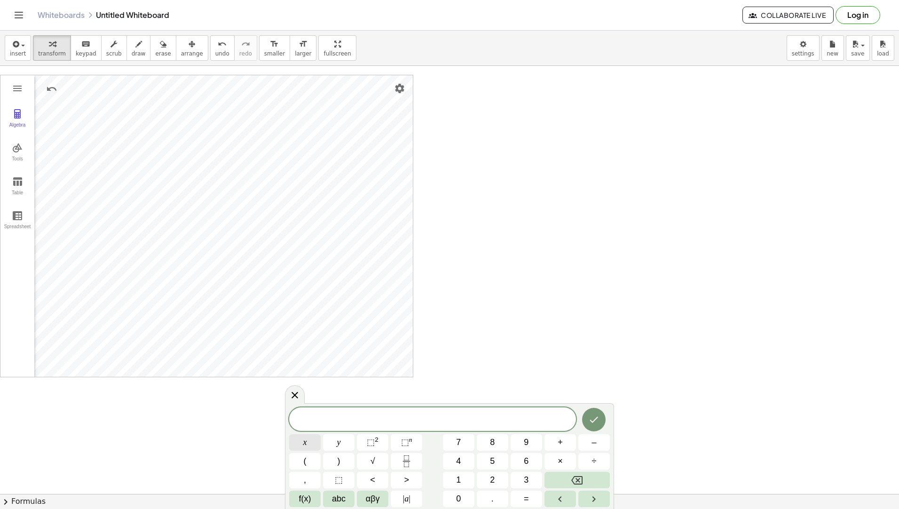
click at [303, 436] on span "x" at bounding box center [305, 442] width 4 height 13
click at [301, 495] on span "f(x)" at bounding box center [305, 498] width 12 height 13
click at [341, 500] on button "≤" at bounding box center [339, 499] width 32 height 16
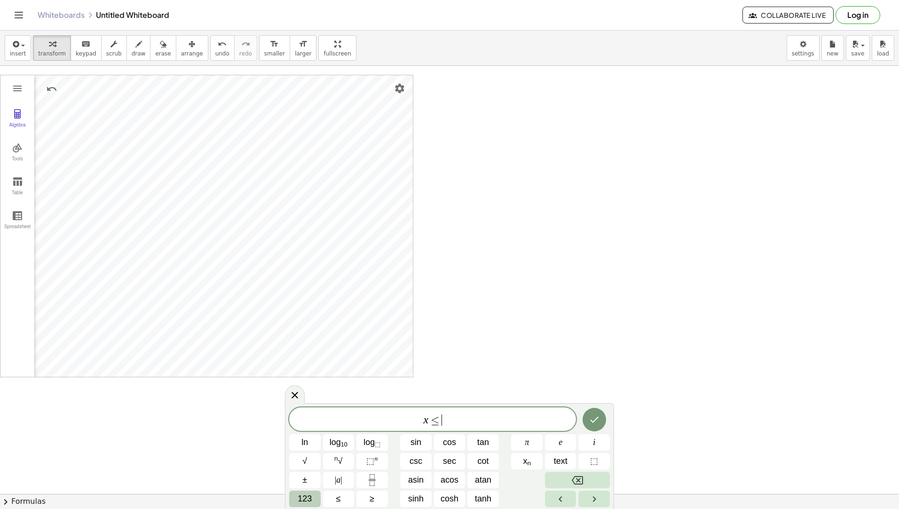
click at [308, 493] on span "123" at bounding box center [305, 498] width 14 height 13
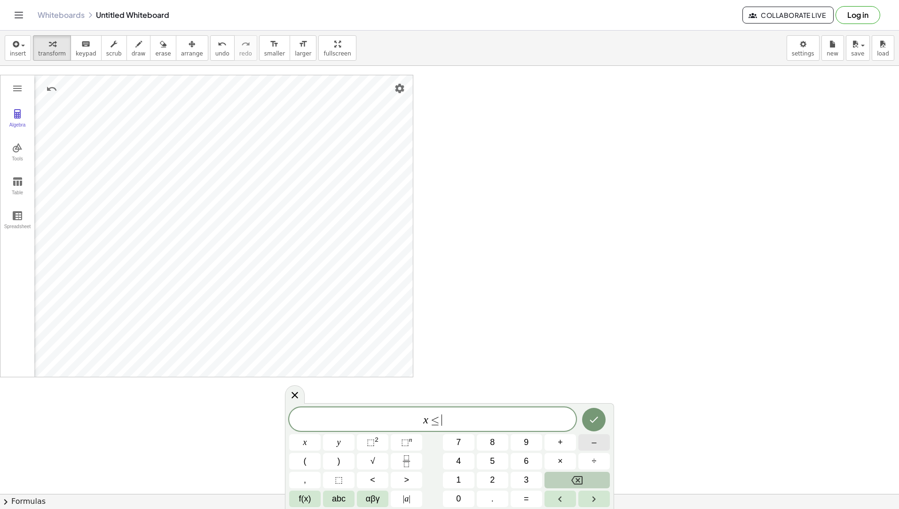
click at [586, 442] on button "–" at bounding box center [595, 442] width 32 height 16
click at [468, 464] on button "4" at bounding box center [459, 461] width 32 height 16
click at [598, 422] on icon "Done" at bounding box center [593, 419] width 11 height 11
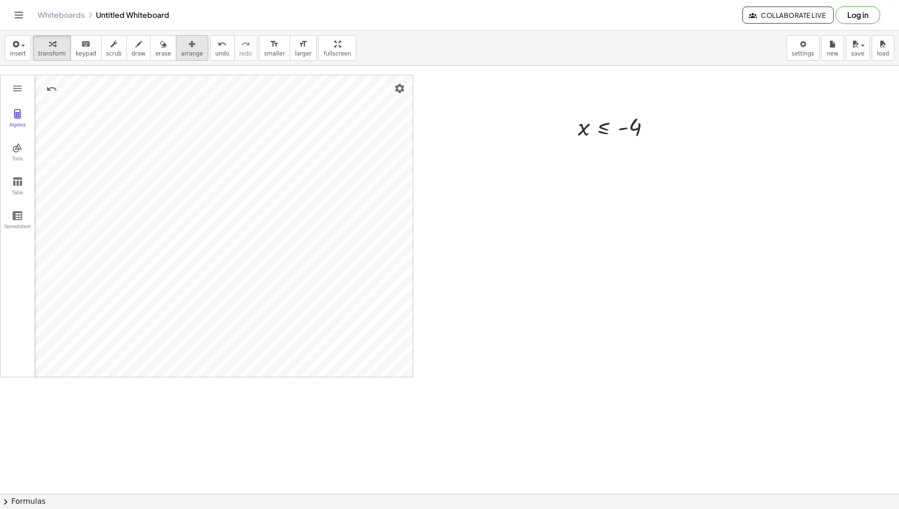
click at [182, 55] on span "arrange" at bounding box center [192, 53] width 22 height 7
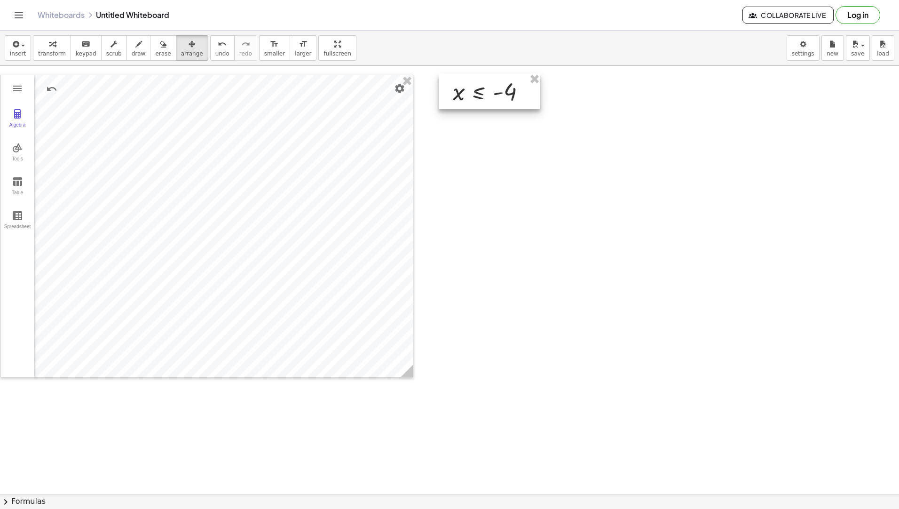
drag, startPoint x: 630, startPoint y: 117, endPoint x: 505, endPoint y: 81, distance: 130.0
click at [505, 81] on div at bounding box center [490, 91] width 102 height 36
click at [33, 48] on button "transform" at bounding box center [52, 47] width 38 height 25
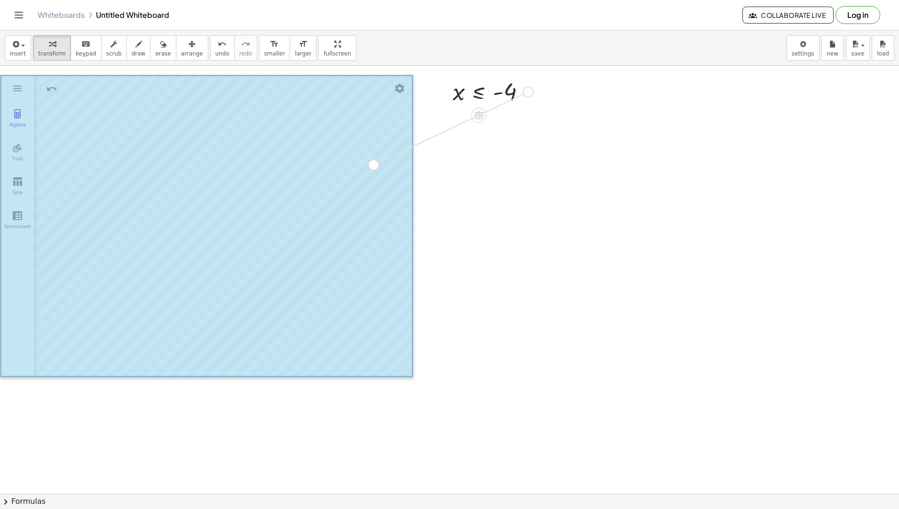
drag, startPoint x: 531, startPoint y: 89, endPoint x: 345, endPoint y: 176, distance: 205.1
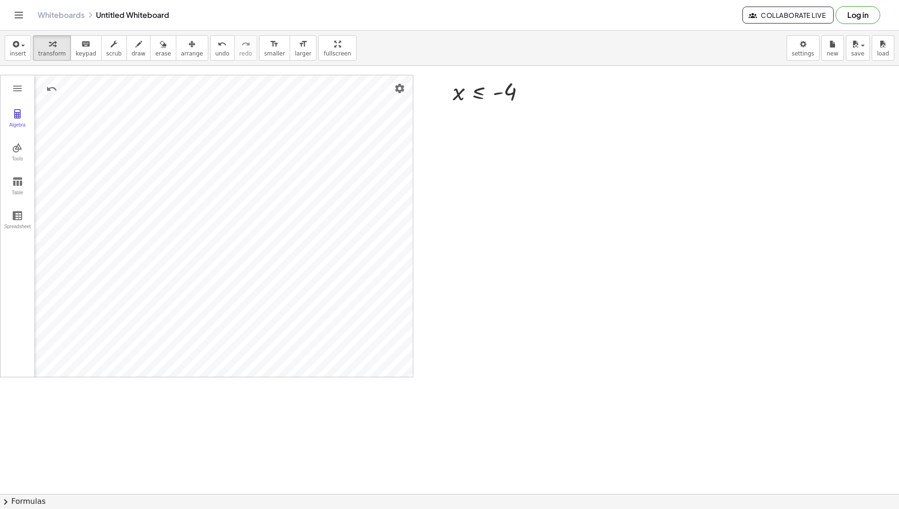
drag, startPoint x: 518, startPoint y: 463, endPoint x: 504, endPoint y: 463, distance: 14.1
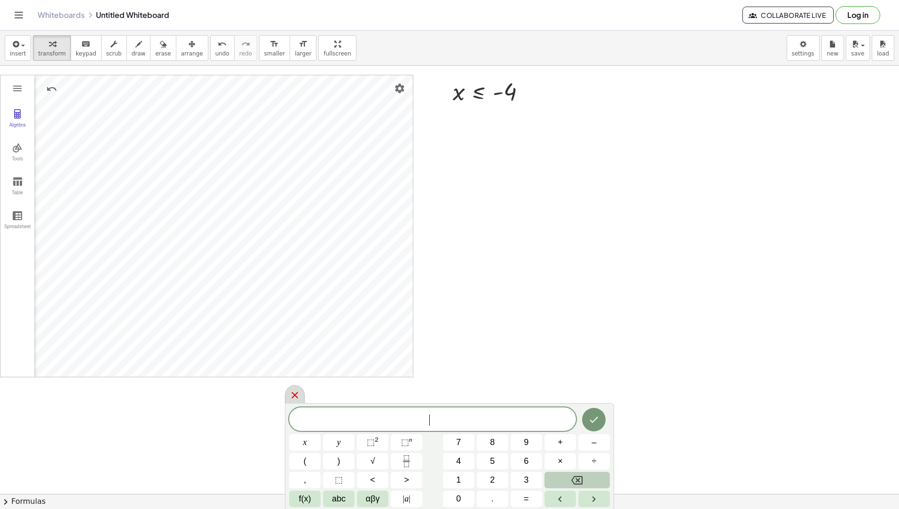
click at [289, 393] on icon at bounding box center [294, 394] width 11 height 11
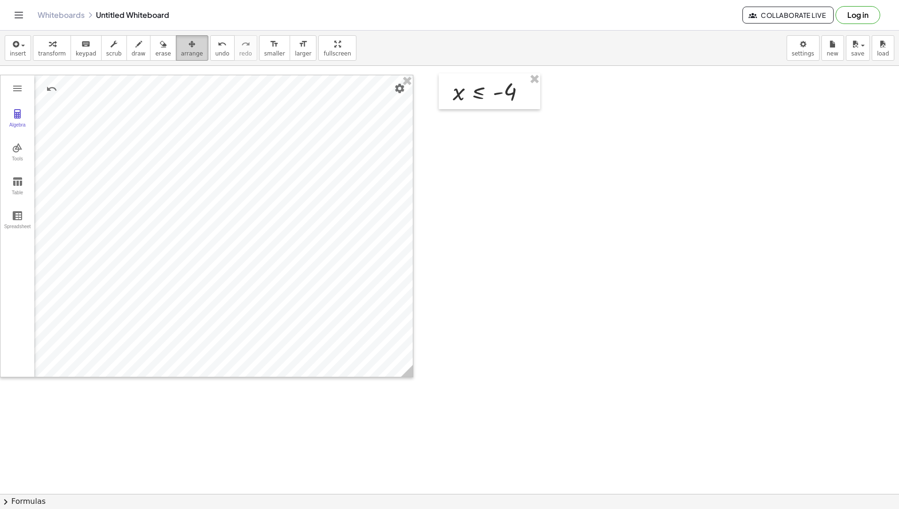
click at [189, 47] on icon "button" at bounding box center [192, 44] width 7 height 11
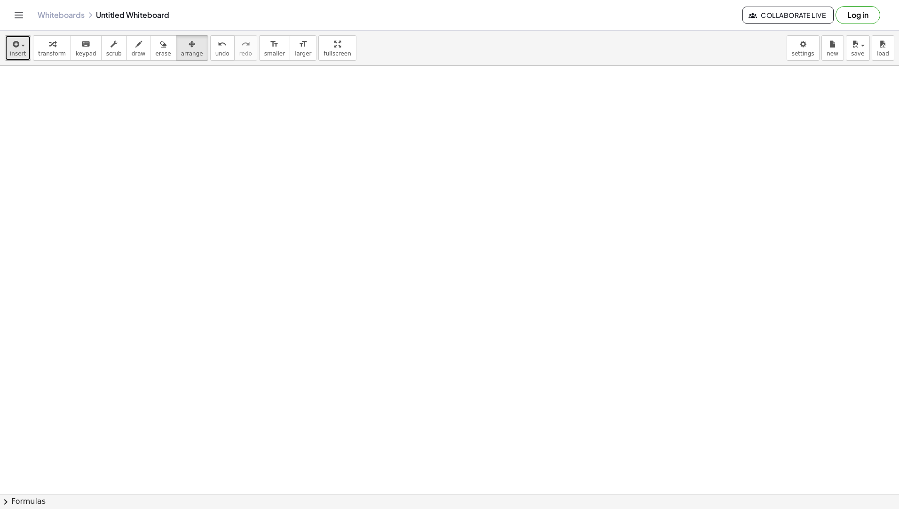
click at [22, 45] on span "button" at bounding box center [23, 46] width 4 height 2
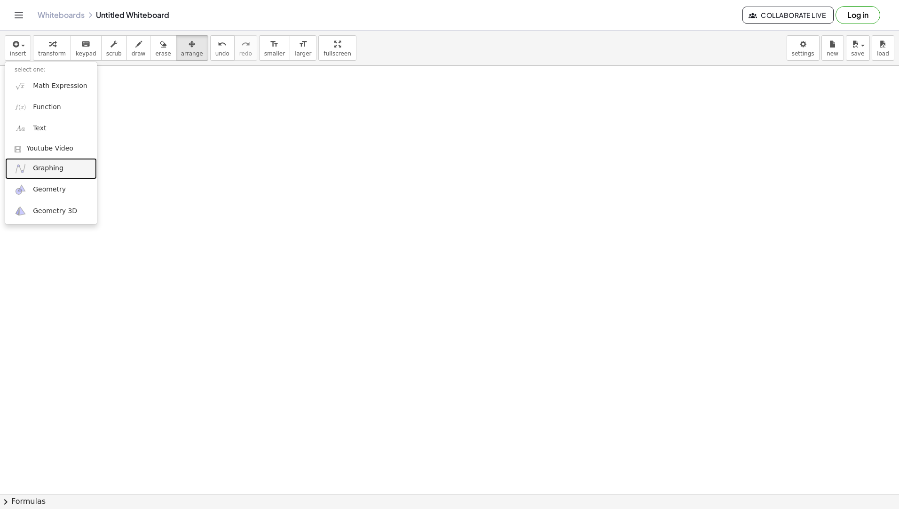
click at [26, 165] on img at bounding box center [21, 169] width 12 height 12
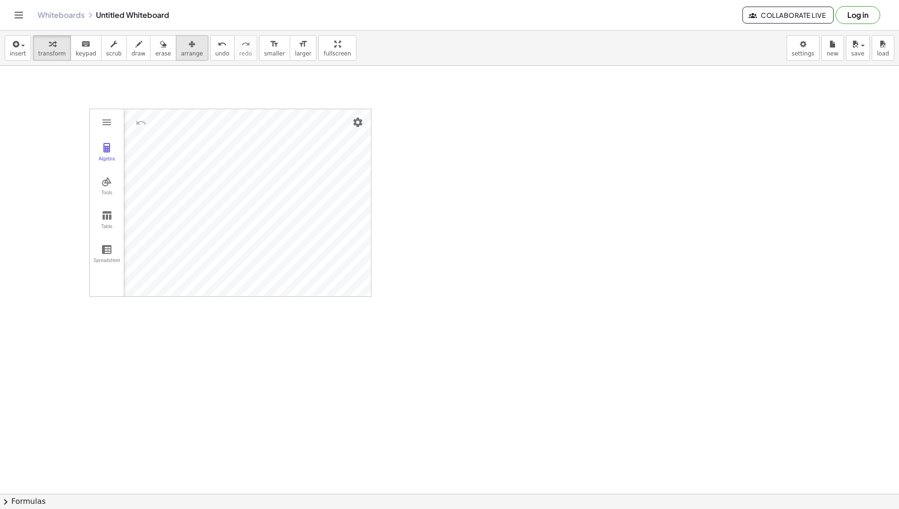
click at [187, 51] on button "arrange" at bounding box center [192, 47] width 32 height 25
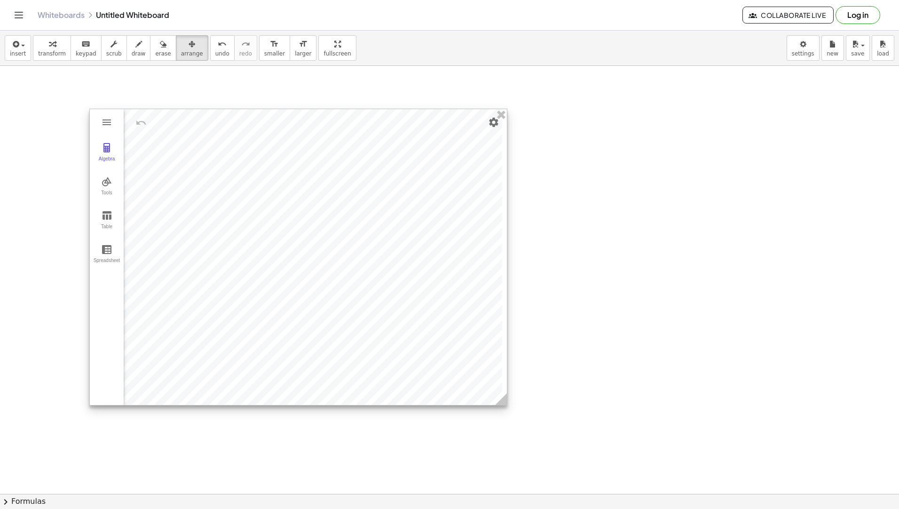
drag, startPoint x: 365, startPoint y: 288, endPoint x: 494, endPoint y: 384, distance: 160.7
click at [504, 396] on circle at bounding box center [503, 401] width 16 height 16
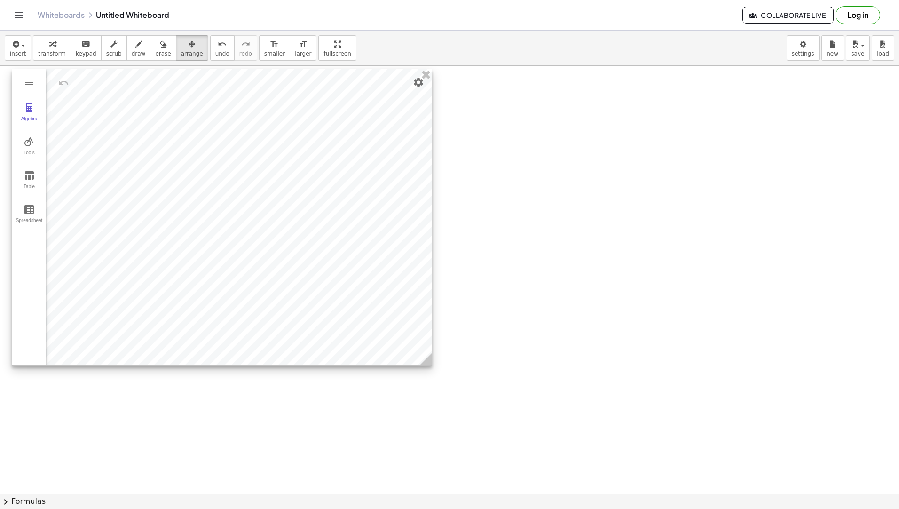
drag, startPoint x: 421, startPoint y: 302, endPoint x: 278, endPoint y: 228, distance: 160.9
click at [343, 261] on div at bounding box center [222, 217] width 420 height 296
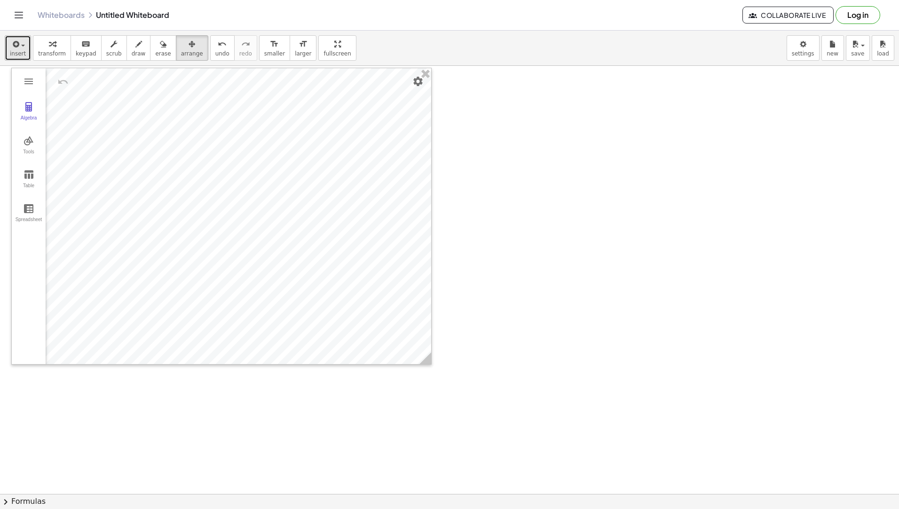
click at [13, 51] on span "insert" at bounding box center [18, 53] width 16 height 7
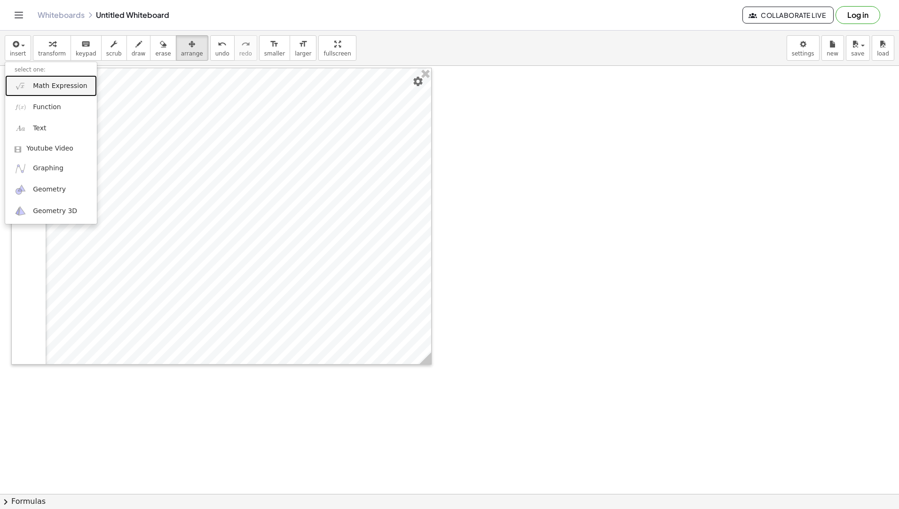
click at [30, 87] on link "Math Expression" at bounding box center [51, 85] width 92 height 21
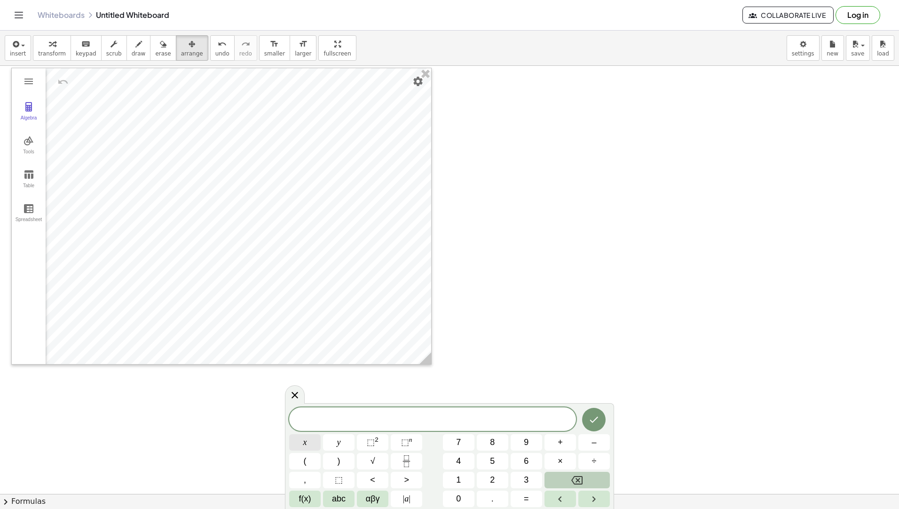
click at [312, 436] on button "x" at bounding box center [305, 442] width 32 height 16
click at [305, 491] on button "f(x)" at bounding box center [305, 499] width 32 height 16
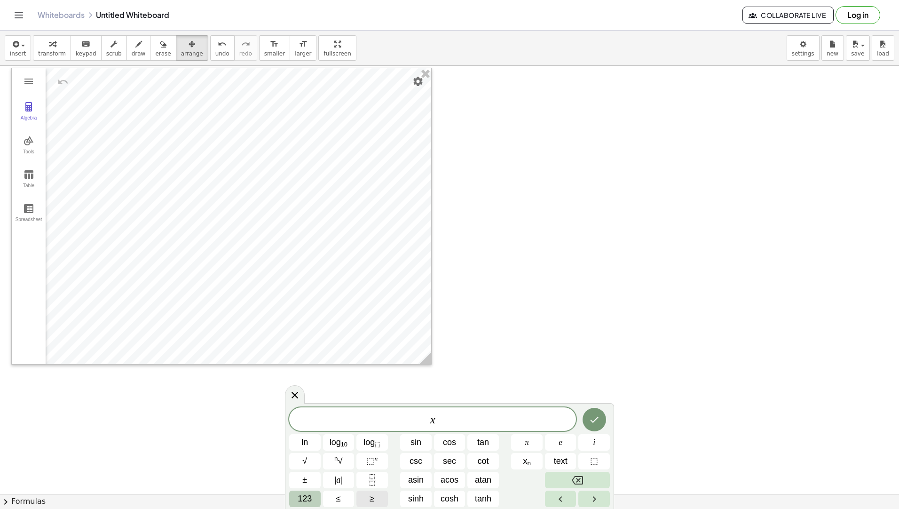
click at [370, 495] on button "≥" at bounding box center [373, 499] width 32 height 16
click at [309, 492] on span "123" at bounding box center [305, 498] width 14 height 13
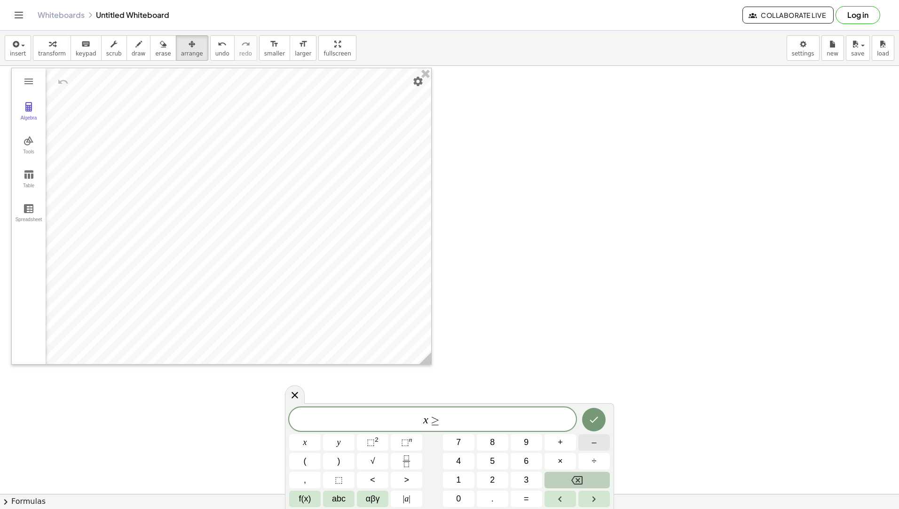
click at [601, 443] on button "–" at bounding box center [595, 442] width 32 height 16
click at [524, 454] on button "6" at bounding box center [527, 461] width 32 height 16
click at [596, 420] on icon "Done" at bounding box center [593, 419] width 11 height 11
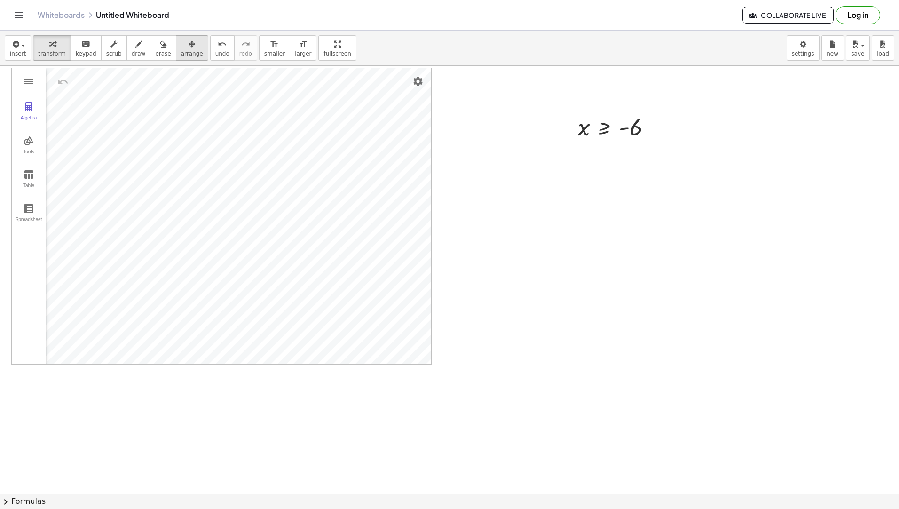
click at [176, 58] on button "arrange" at bounding box center [192, 47] width 32 height 25
drag, startPoint x: 613, startPoint y: 106, endPoint x: 563, endPoint y: 114, distance: 50.6
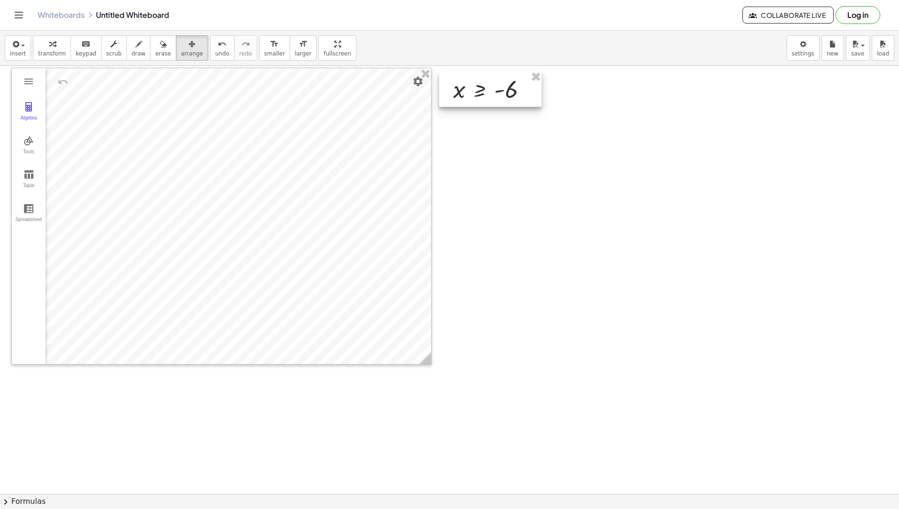
drag, startPoint x: 614, startPoint y: 117, endPoint x: 490, endPoint y: 79, distance: 130.2
click at [490, 79] on div at bounding box center [490, 89] width 103 height 36
click at [51, 41] on icon "button" at bounding box center [52, 44] width 7 height 11
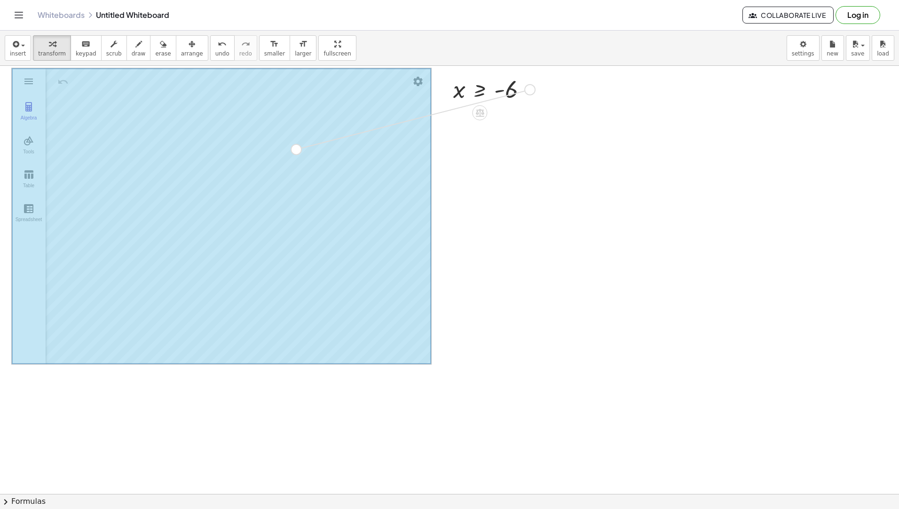
drag, startPoint x: 530, startPoint y: 87, endPoint x: 295, endPoint y: 147, distance: 242.2
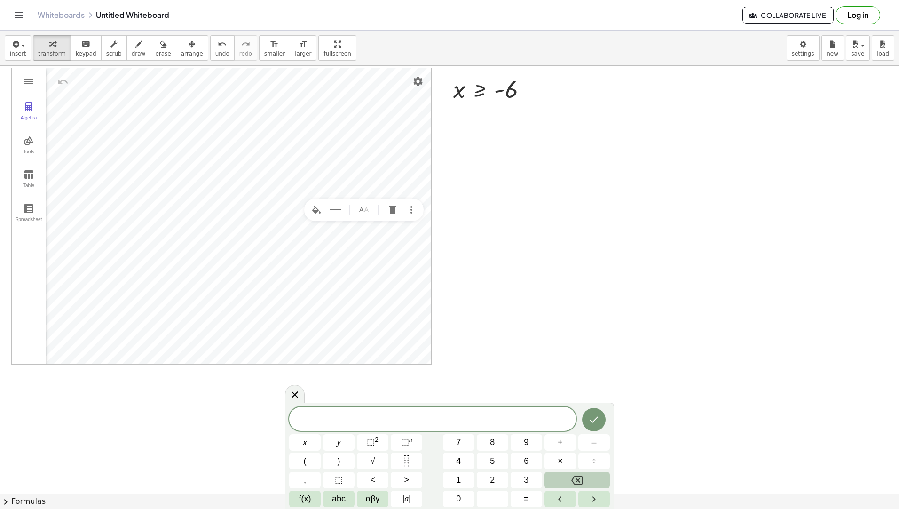
drag, startPoint x: 675, startPoint y: 377, endPoint x: 503, endPoint y: 324, distance: 180.2
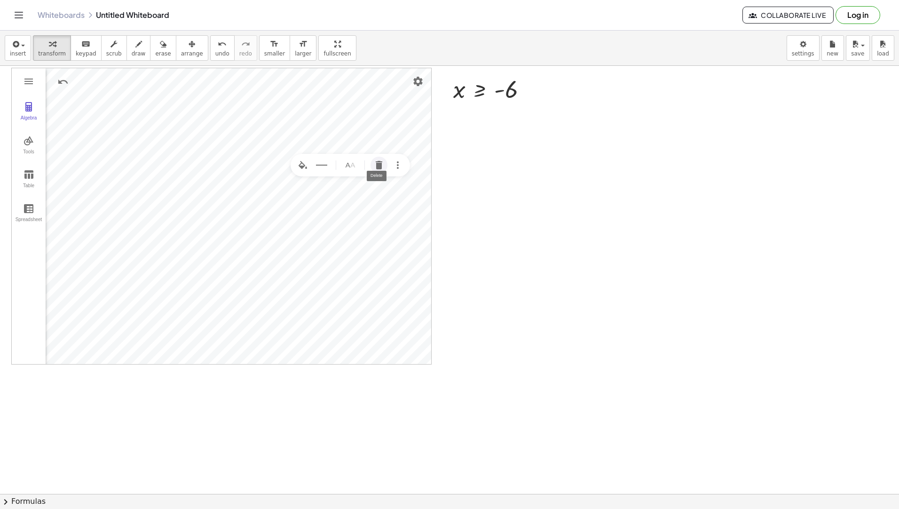
click at [372, 163] on button "Delete" at bounding box center [379, 165] width 17 height 17
click at [185, 51] on span "arrange" at bounding box center [192, 53] width 22 height 7
click at [60, 55] on button "transform" at bounding box center [52, 47] width 38 height 25
drag, startPoint x: 503, startPoint y: 55, endPoint x: 498, endPoint y: 71, distance: 17.7
click at [499, 70] on div "insert select one: Math Expression Function Text Youtube Video Graphing Geometr…" at bounding box center [449, 270] width 899 height 478
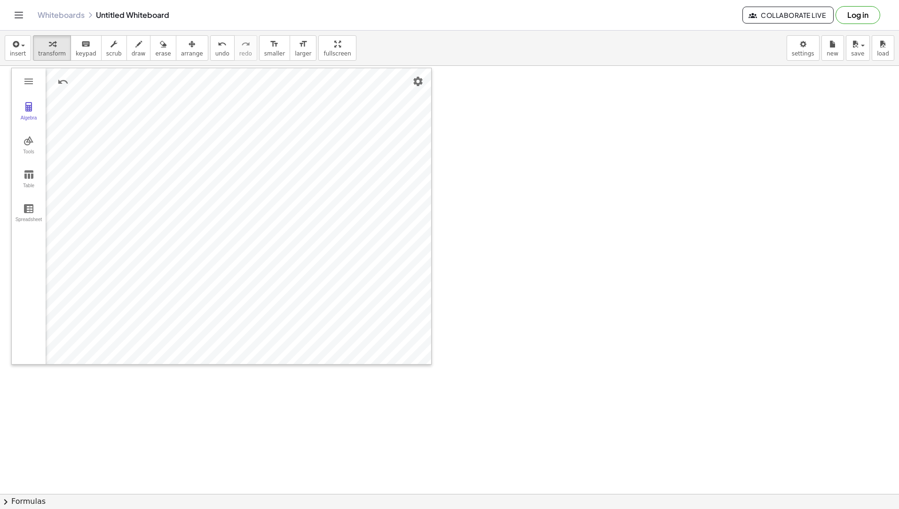
drag, startPoint x: 508, startPoint y: 91, endPoint x: 501, endPoint y: 87, distance: 8.5
click at [490, 63] on div "insert select one: Math Expression Function Text Youtube Video Graphing Geometr…" at bounding box center [449, 48] width 899 height 35
drag, startPoint x: 490, startPoint y: 61, endPoint x: 490, endPoint y: 55, distance: 5.6
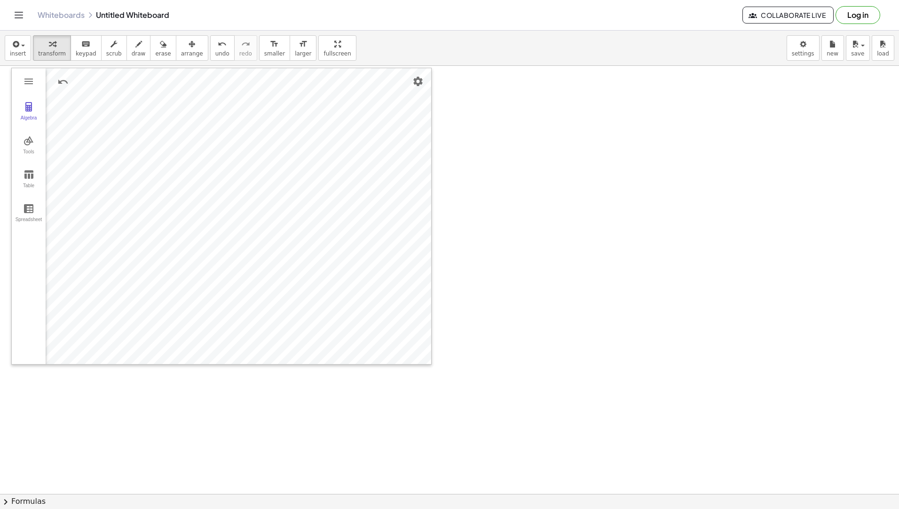
click at [490, 57] on div "insert select one: Math Expression Function Text Youtube Video Graphing Geometr…" at bounding box center [449, 48] width 899 height 35
click at [490, 55] on div "insert select one: Math Expression Function Text Youtube Video Graphing Geometr…" at bounding box center [449, 48] width 899 height 35
click at [412, 58] on div "insert select one: Math Expression Function Text Youtube Video Graphing Geometr…" at bounding box center [449, 48] width 899 height 35
click at [23, 44] on div "button" at bounding box center [18, 43] width 16 height 11
click at [55, 87] on span "Math Expression" at bounding box center [60, 85] width 54 height 9
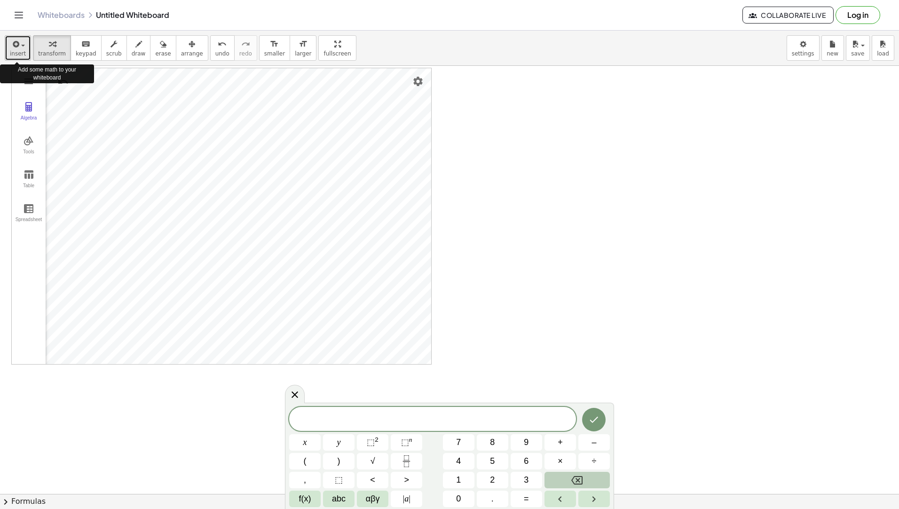
click at [25, 55] on button "insert" at bounding box center [18, 47] width 26 height 25
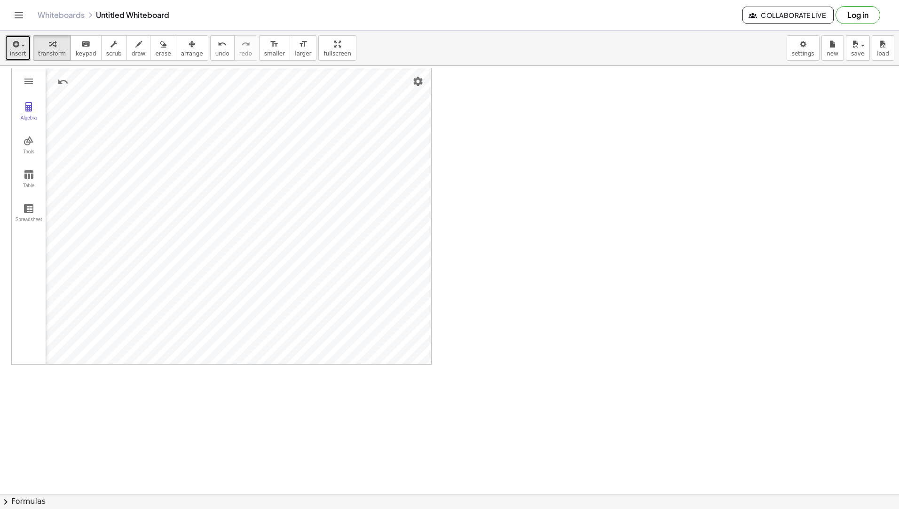
click at [17, 48] on icon "button" at bounding box center [15, 44] width 8 height 11
drag, startPoint x: 30, startPoint y: 74, endPoint x: 32, endPoint y: 89, distance: 15.6
click at [31, 75] on ul "select one: Math Expression Function Text Youtube Video Graphing Geometry Geome…" at bounding box center [51, 143] width 93 height 163
click at [18, 39] on icon "button" at bounding box center [15, 44] width 8 height 11
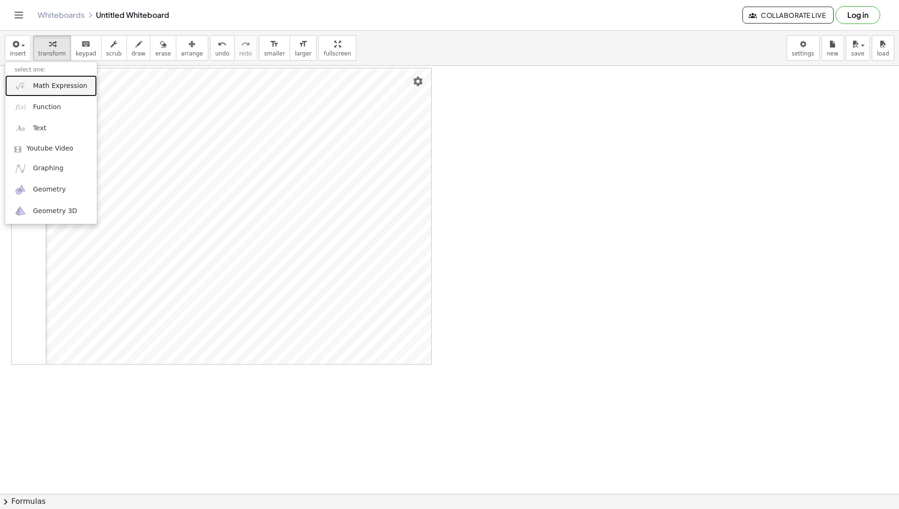
click at [53, 87] on span "Math Expression" at bounding box center [60, 85] width 54 height 9
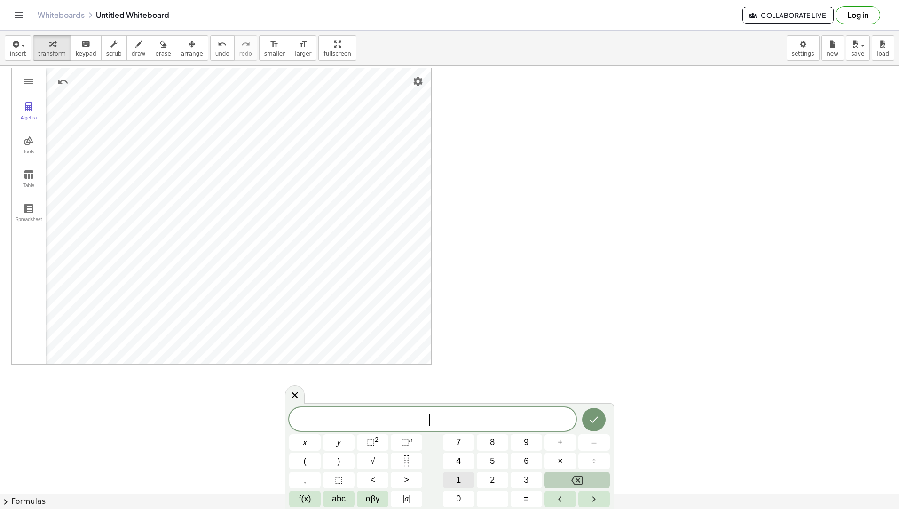
click at [465, 481] on button "1" at bounding box center [459, 480] width 32 height 16
click at [368, 480] on button "<" at bounding box center [373, 480] width 32 height 16
click at [307, 440] on button "x" at bounding box center [305, 442] width 32 height 16
click at [373, 473] on button "<" at bounding box center [373, 480] width 32 height 16
click at [494, 478] on span "2" at bounding box center [492, 480] width 5 height 13
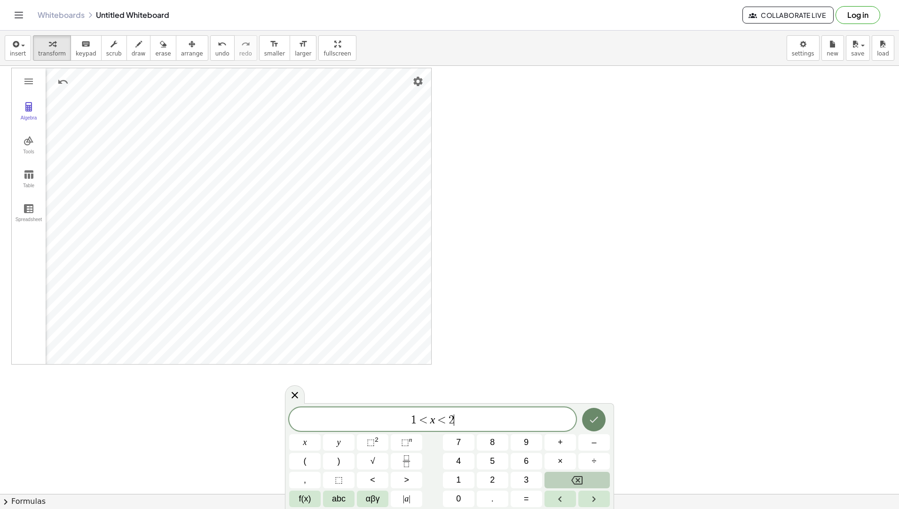
click at [602, 418] on button "Done" at bounding box center [594, 420] width 24 height 24
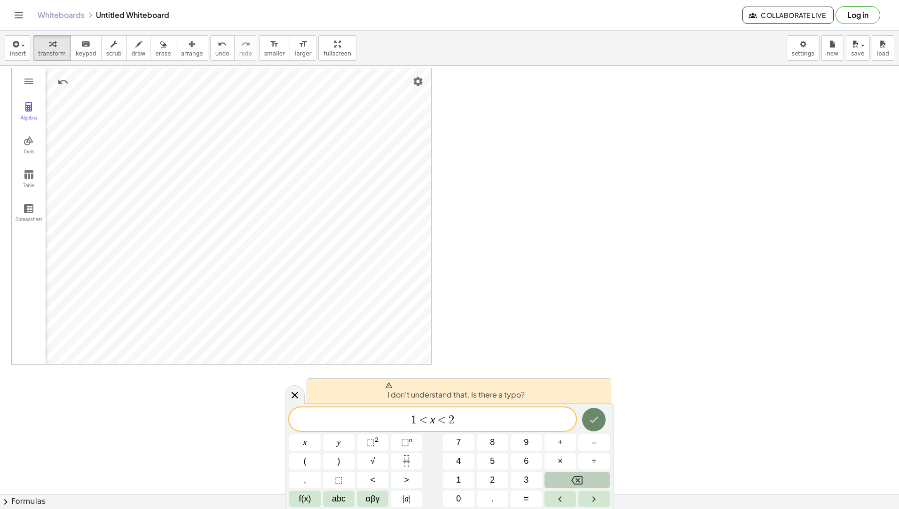
click at [592, 421] on icon "Done" at bounding box center [594, 420] width 8 height 6
drag, startPoint x: 475, startPoint y: 417, endPoint x: 452, endPoint y: 406, distance: 25.7
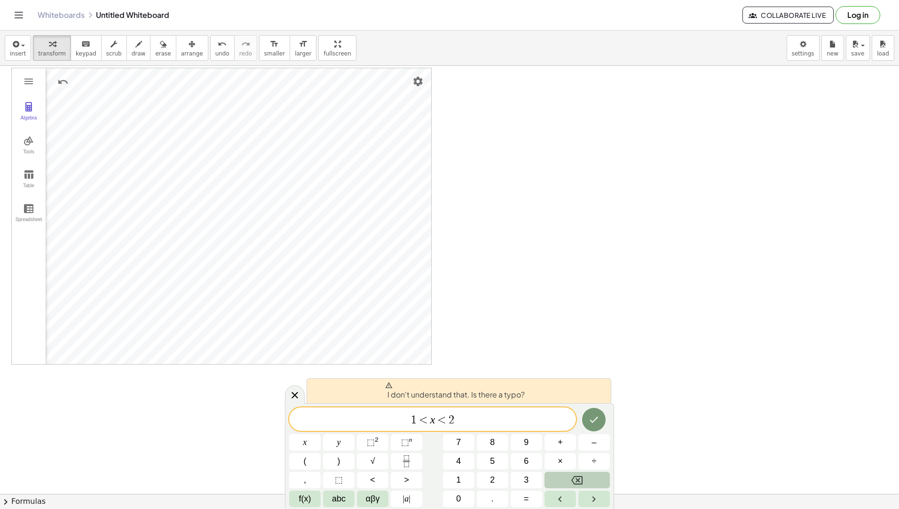
click at [452, 406] on div "I don't understand that. Is there a typo? 1 < x < 2 ​ x y ⬚ 2 ⬚ n 7 8 9 + – ( )…" at bounding box center [449, 456] width 329 height 106
drag, startPoint x: 456, startPoint y: 421, endPoint x: 403, endPoint y: 411, distance: 54.1
click at [408, 424] on span "1 < x < 2" at bounding box center [432, 419] width 287 height 13
drag, startPoint x: 456, startPoint y: 415, endPoint x: 397, endPoint y: 419, distance: 58.4
click at [397, 419] on span "1 < x < 2" at bounding box center [432, 419] width 287 height 13
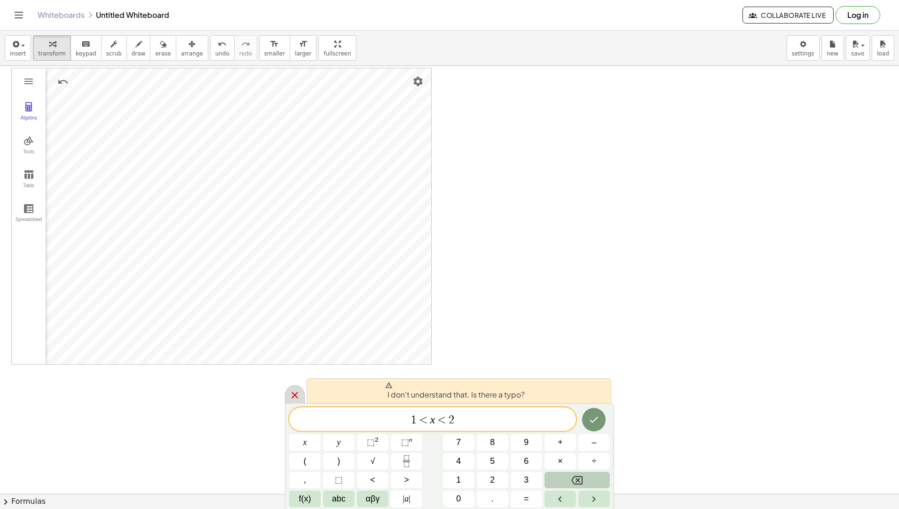
click at [295, 396] on icon at bounding box center [294, 394] width 11 height 11
